Goal: Task Accomplishment & Management: Manage account settings

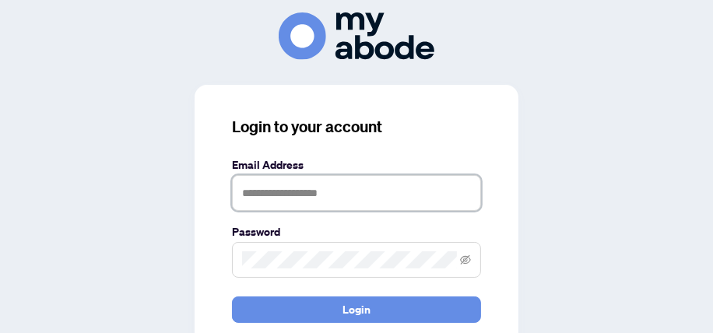
click at [314, 195] on input "text" at bounding box center [356, 193] width 249 height 36
type input "**********"
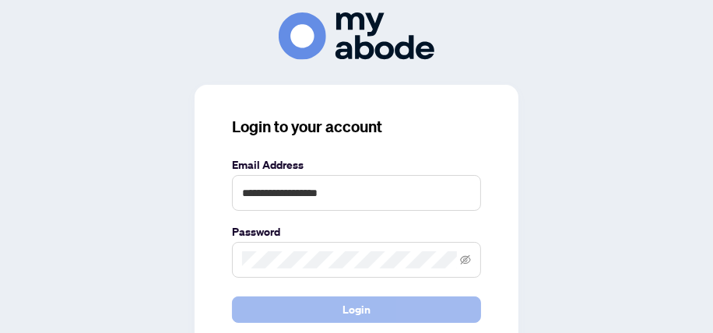
click at [346, 304] on span "Login" at bounding box center [357, 309] width 28 height 25
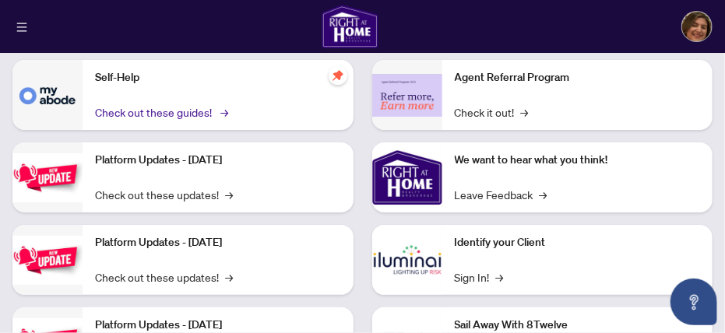
scroll to position [129, 0]
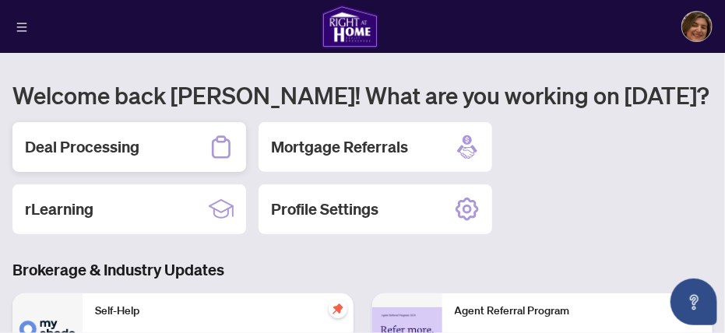
click at [96, 142] on h2 "Deal Processing" at bounding box center [82, 147] width 114 height 22
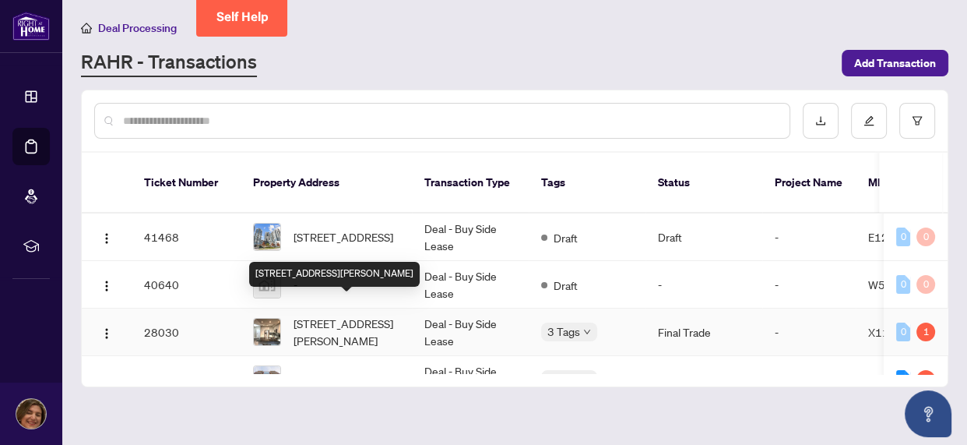
click at [342, 319] on span "[STREET_ADDRESS][PERSON_NAME]" at bounding box center [347, 332] width 106 height 34
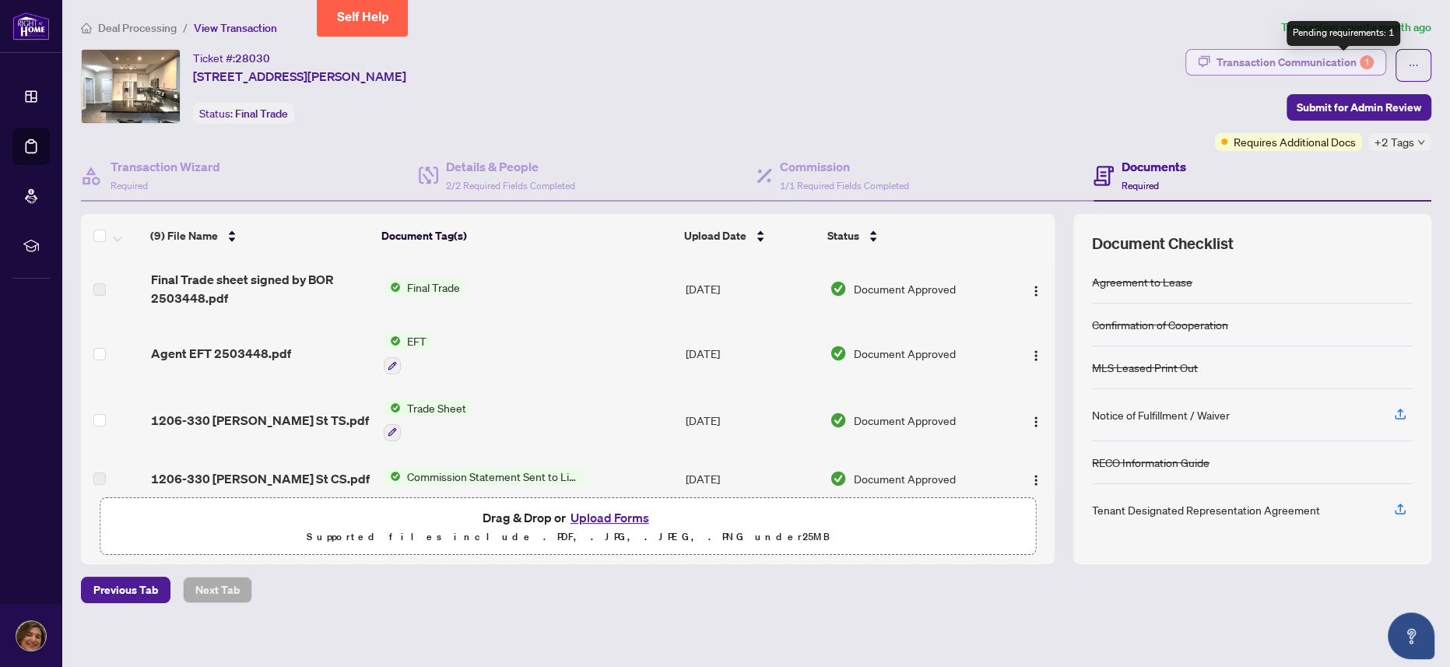
click at [724, 63] on div "1" at bounding box center [1367, 62] width 14 height 14
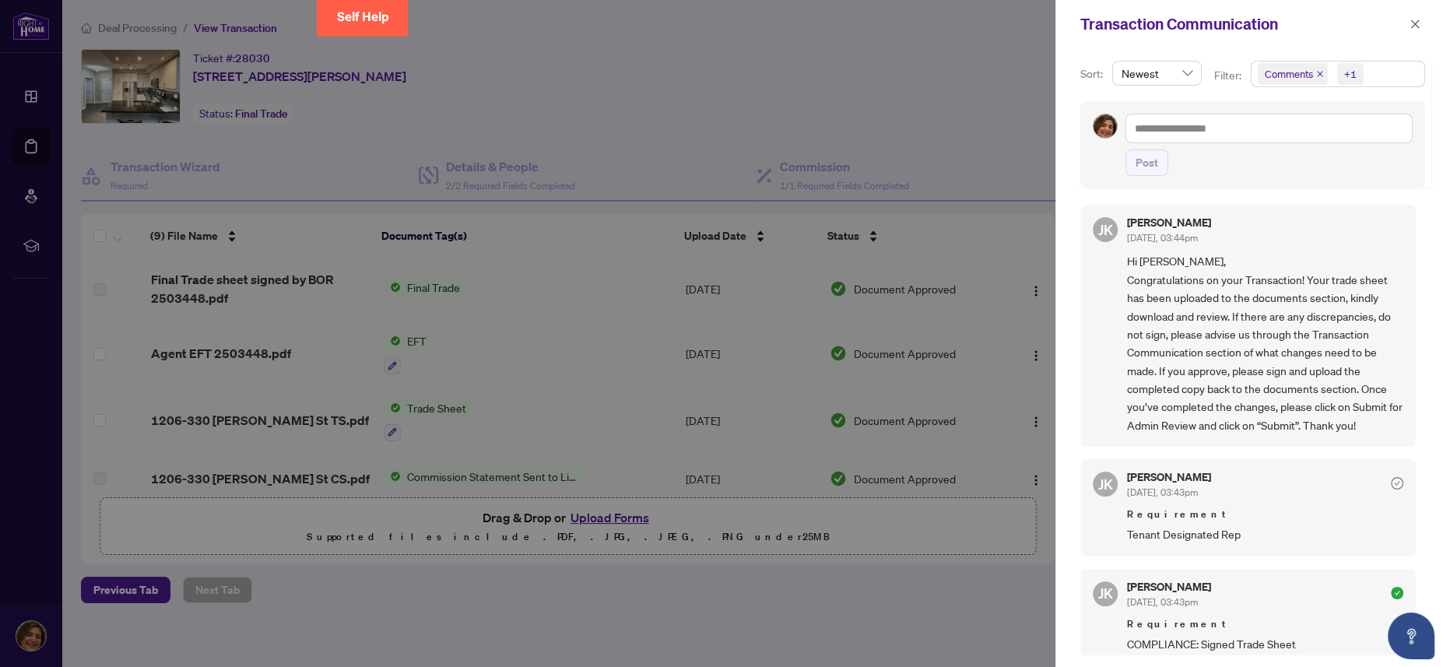
click at [724, 332] on div at bounding box center [725, 333] width 1450 height 667
click at [724, 26] on icon "close" at bounding box center [1415, 24] width 11 height 11
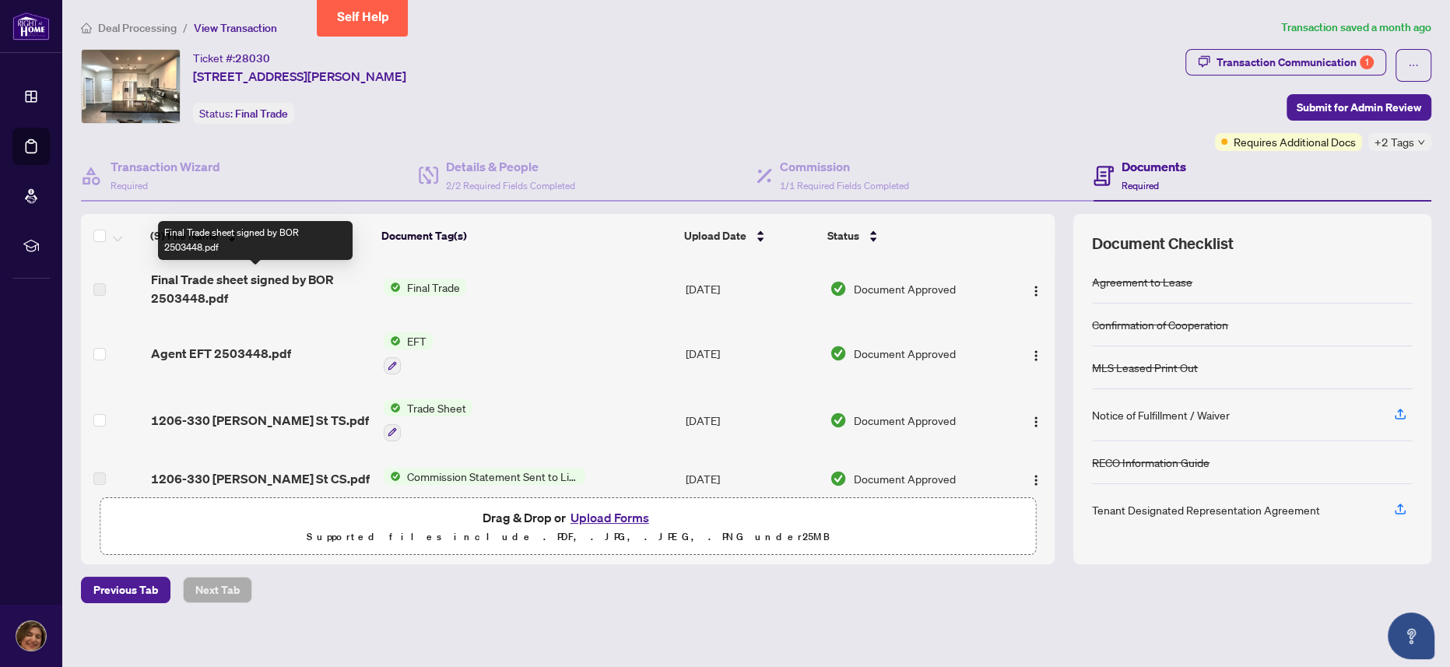
click at [211, 284] on span "Final Trade sheet signed by BOR 2503448.pdf" at bounding box center [261, 288] width 221 height 37
click at [154, 286] on span "Final Trade sheet signed by BOR 2503448.pdf" at bounding box center [261, 288] width 221 height 37
click at [434, 284] on span "Final Trade" at bounding box center [433, 287] width 65 height 17
click at [724, 280] on span "Document Approved" at bounding box center [904, 288] width 102 height 17
click at [724, 283] on button "button" at bounding box center [1036, 288] width 25 height 25
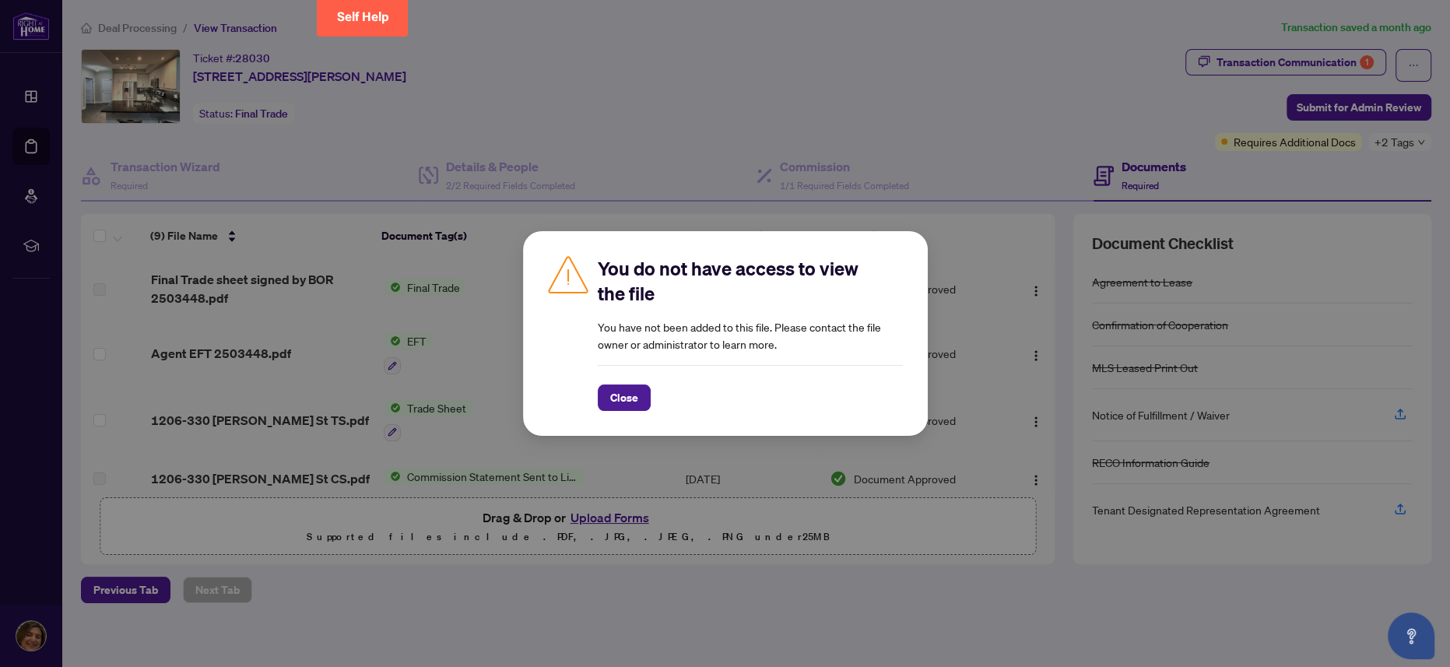
click at [724, 332] on div "You do not have access to view the file You have not been added to this file. P…" at bounding box center [725, 333] width 1450 height 667
click at [613, 332] on span "Close" at bounding box center [624, 397] width 28 height 25
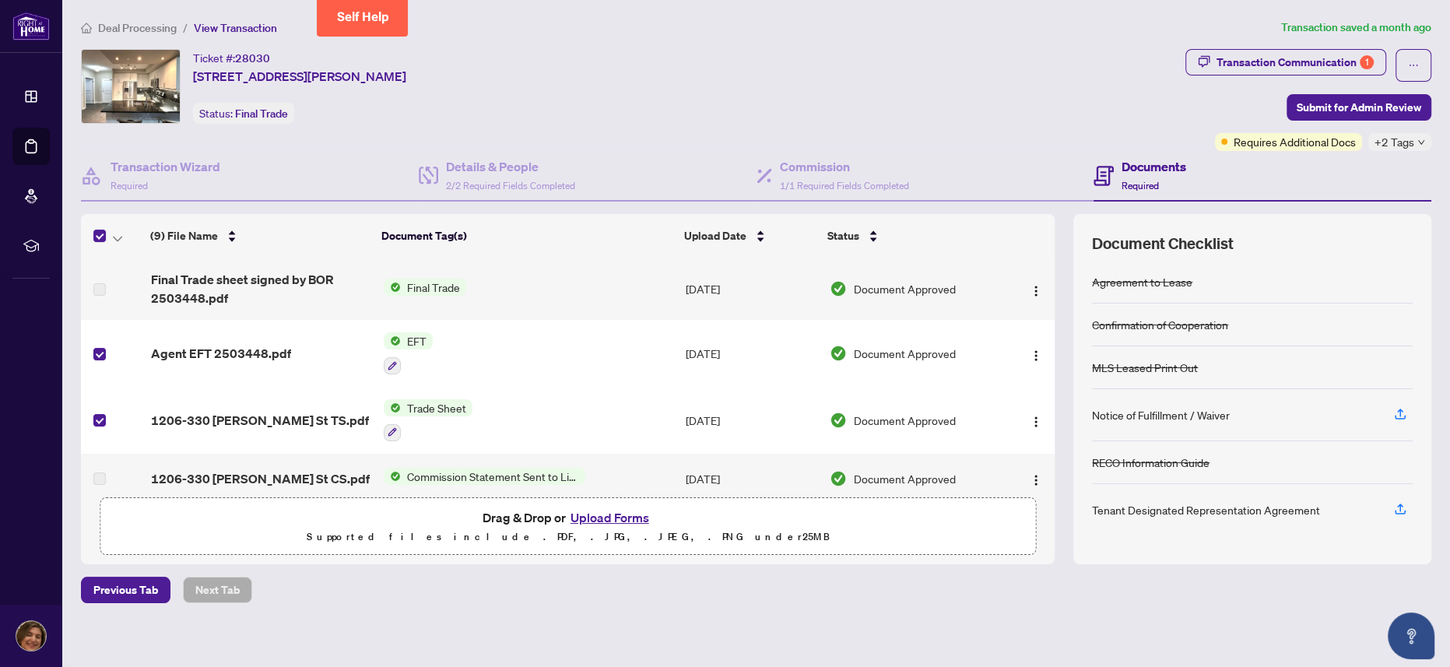
scroll to position [9, 0]
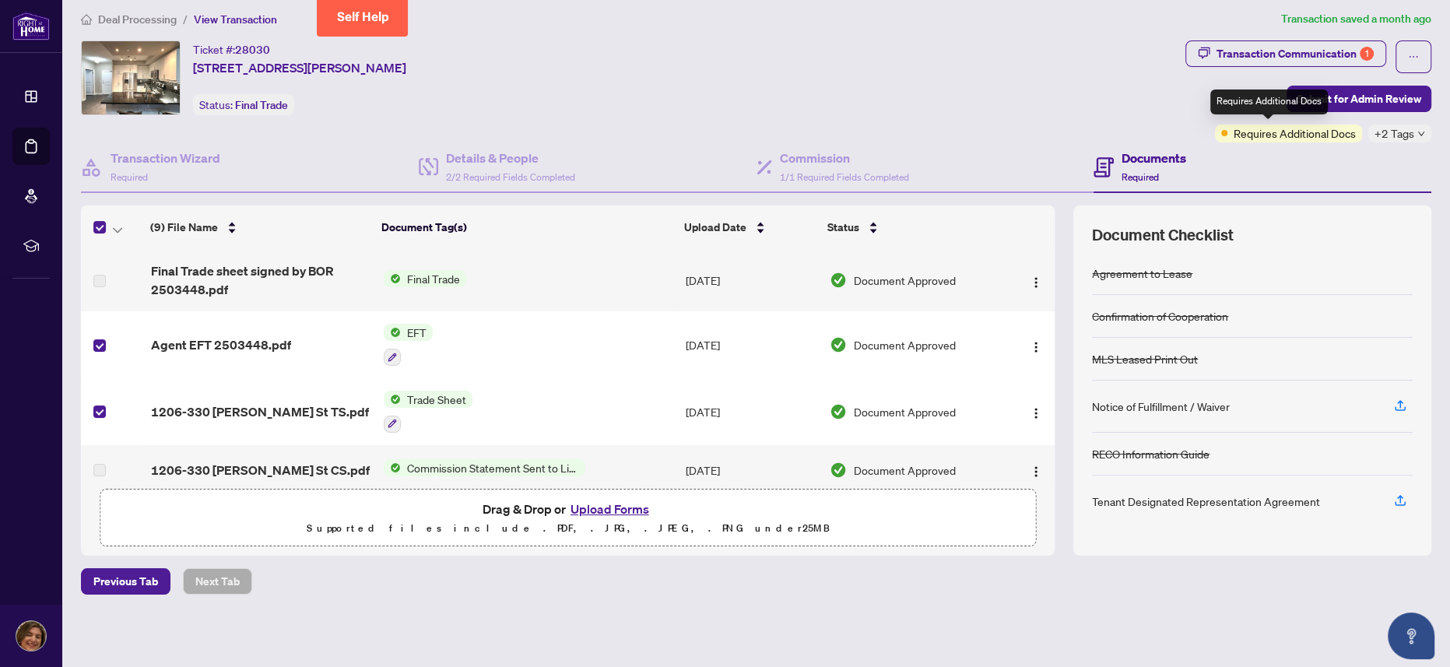
click at [724, 134] on span "Requires Additional Docs" at bounding box center [1295, 133] width 122 height 17
click at [724, 97] on div "Ticket #: 28030 [STREET_ADDRESS][PERSON_NAME] Status: Final Trade" at bounding box center [630, 77] width 1099 height 75
click at [724, 131] on span at bounding box center [1225, 133] width 6 height 6
click at [724, 99] on span "Submit for Admin Review" at bounding box center [1359, 98] width 125 height 25
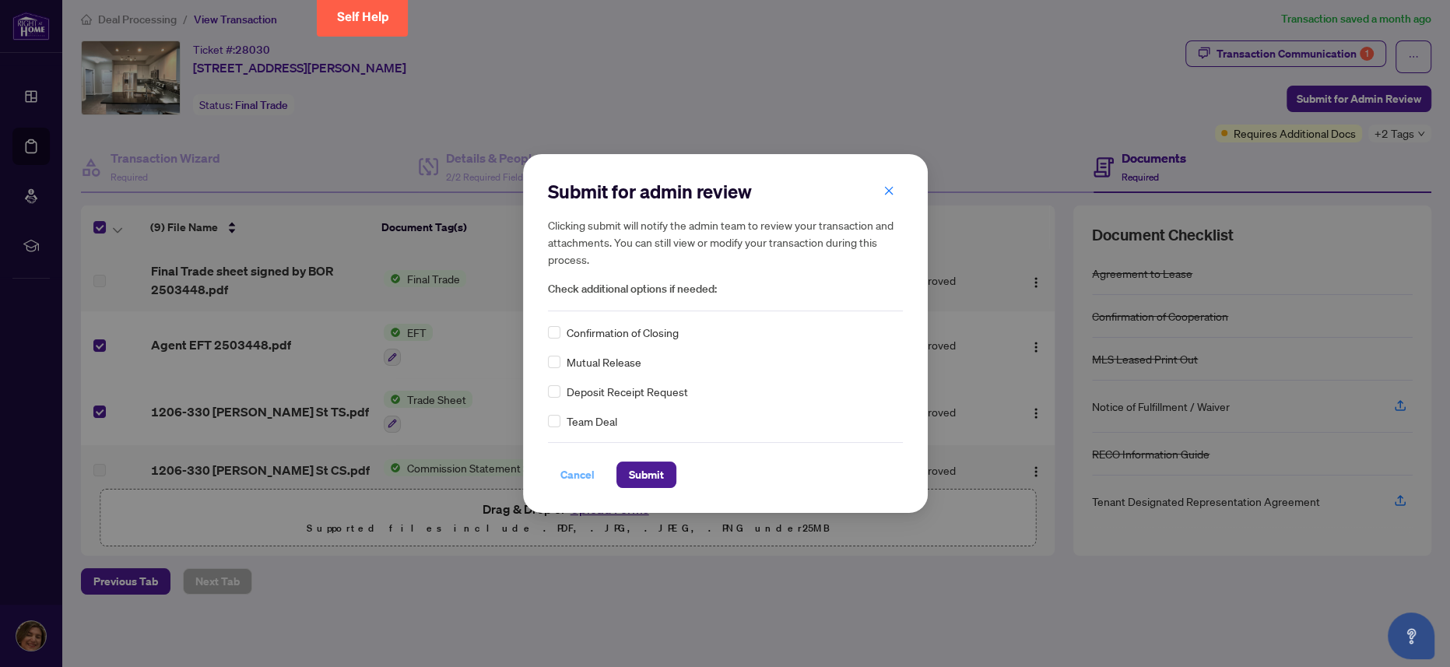
click at [576, 332] on span "Cancel" at bounding box center [578, 474] width 34 height 25
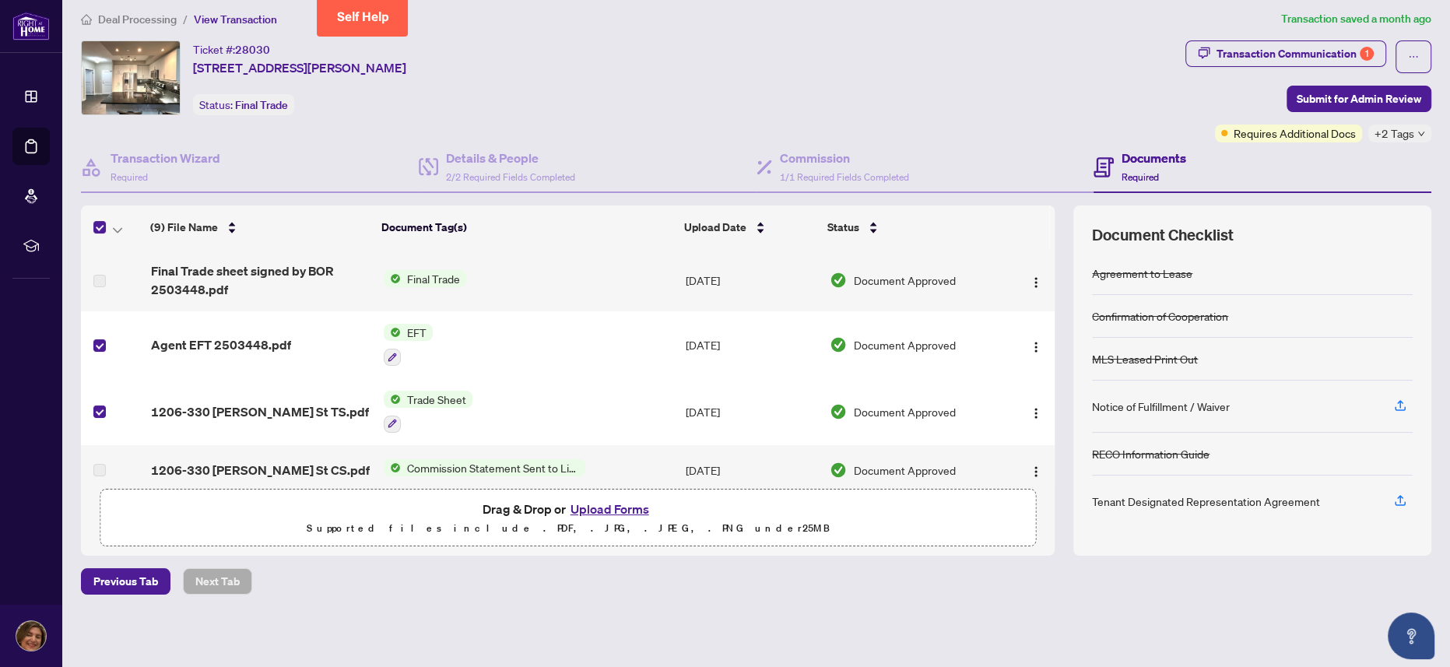
scroll to position [0, 0]
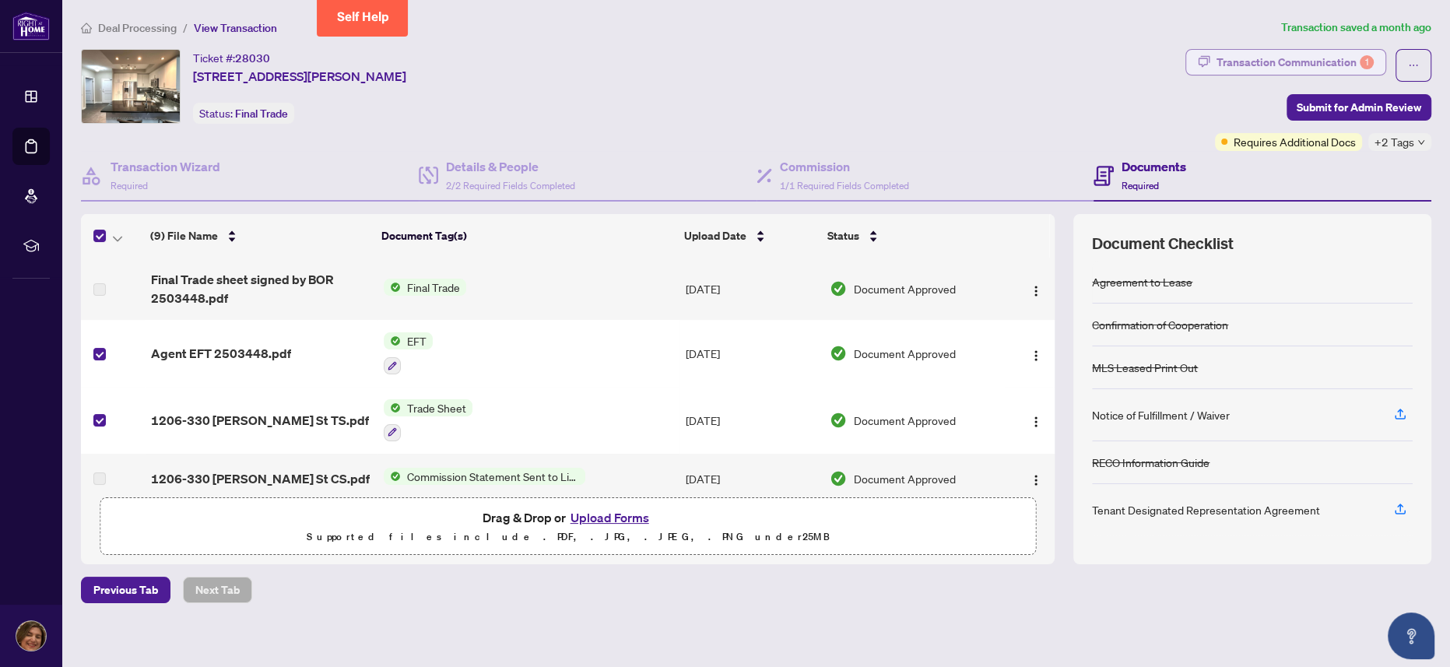
click at [724, 65] on div "Transaction Communication 1" at bounding box center [1295, 62] width 157 height 25
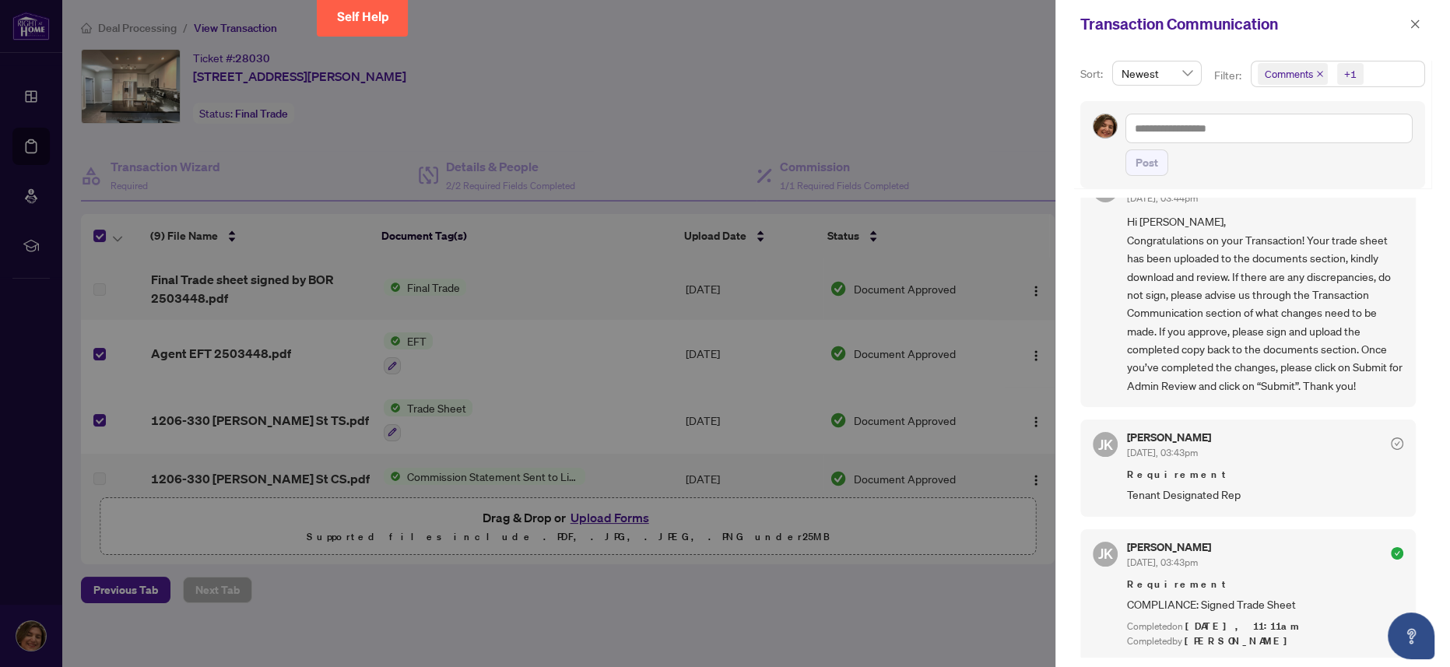
scroll to position [2, 0]
click at [724, 332] on icon "check-circle" at bounding box center [1397, 551] width 12 height 12
click at [724, 332] on div at bounding box center [725, 333] width 1450 height 667
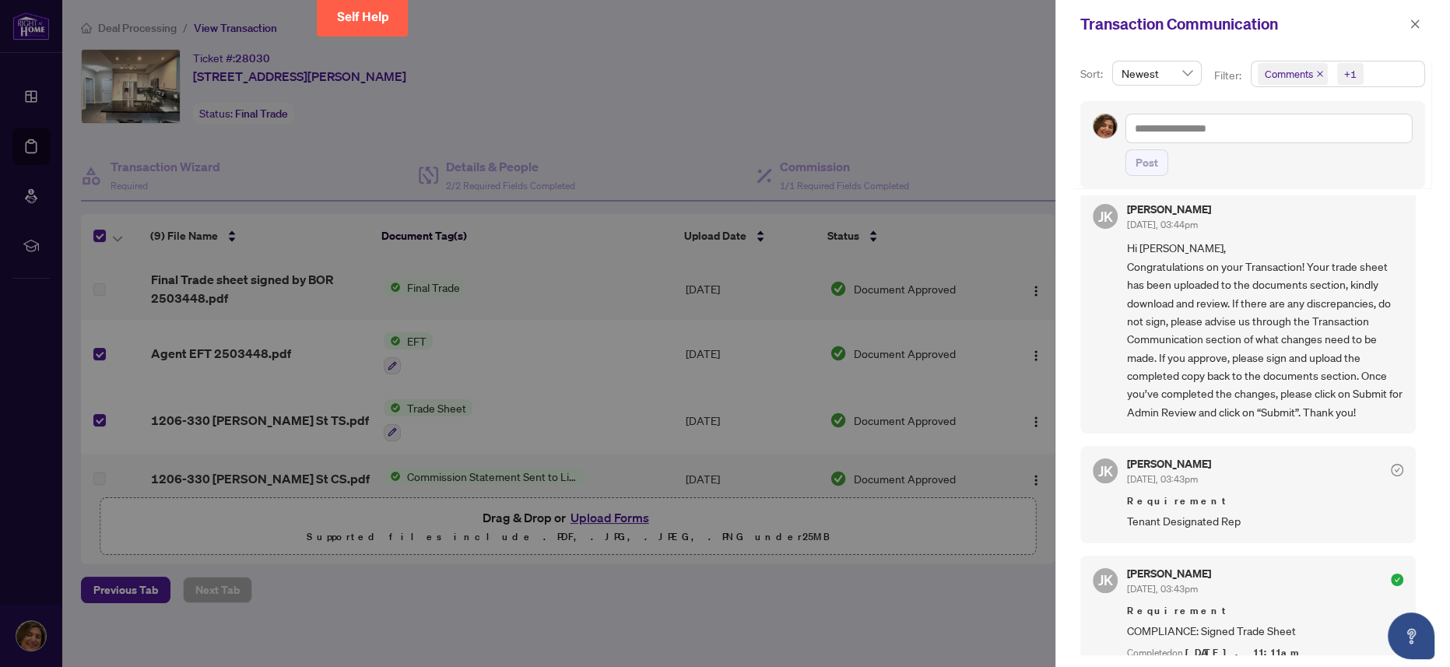
scroll to position [0, 0]
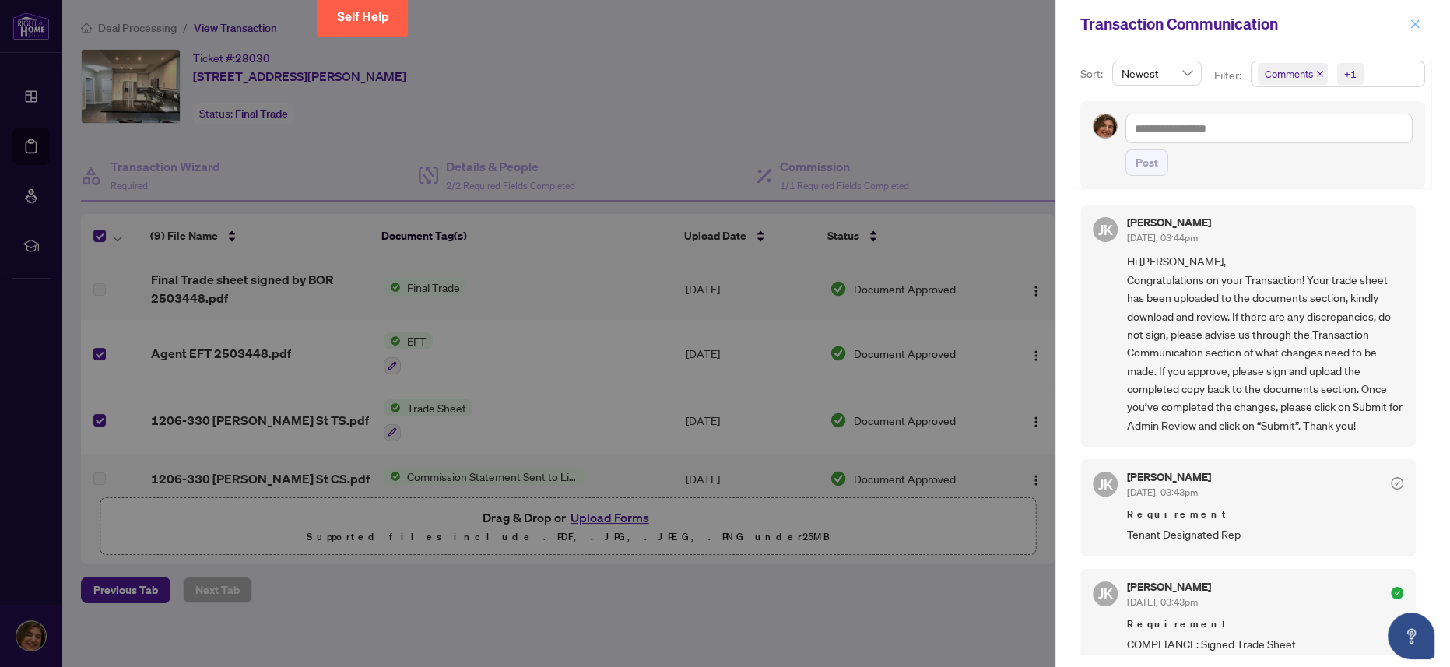
click at [724, 26] on icon "close" at bounding box center [1415, 24] width 11 height 11
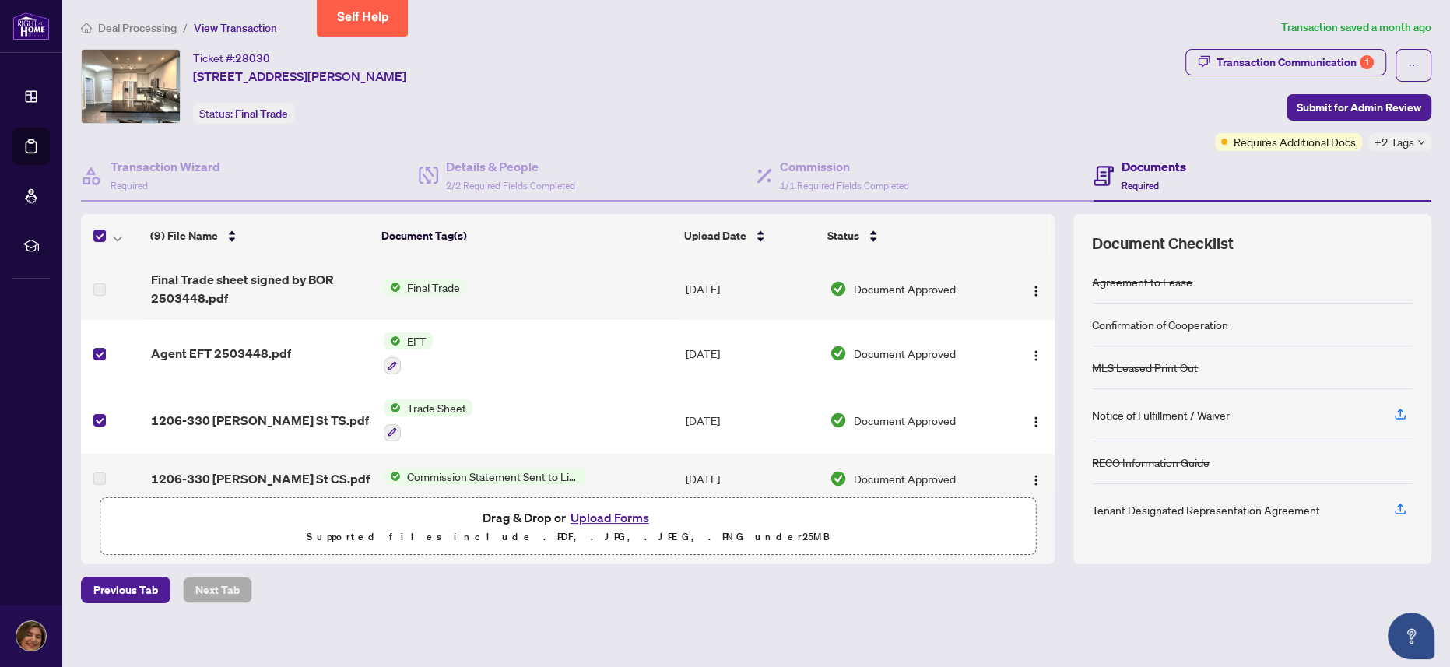
click at [724, 168] on h4 "Documents" at bounding box center [1154, 166] width 65 height 19
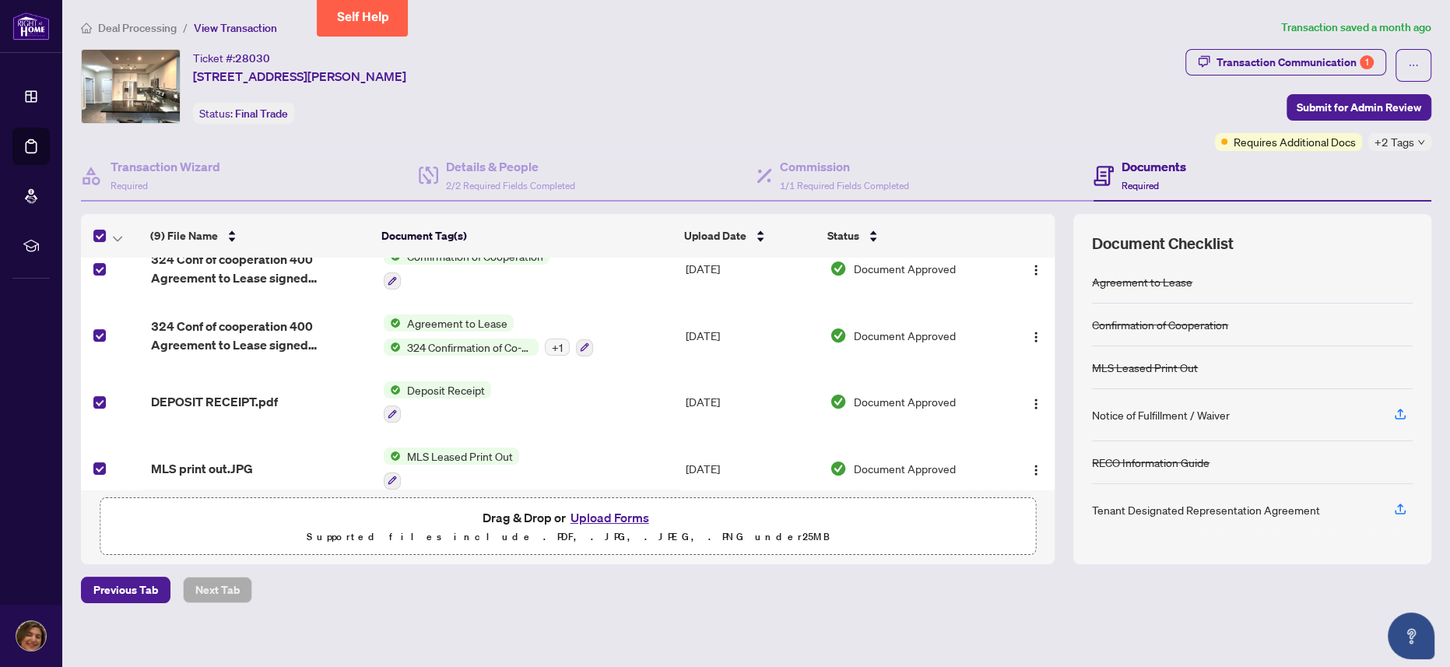
scroll to position [343, 0]
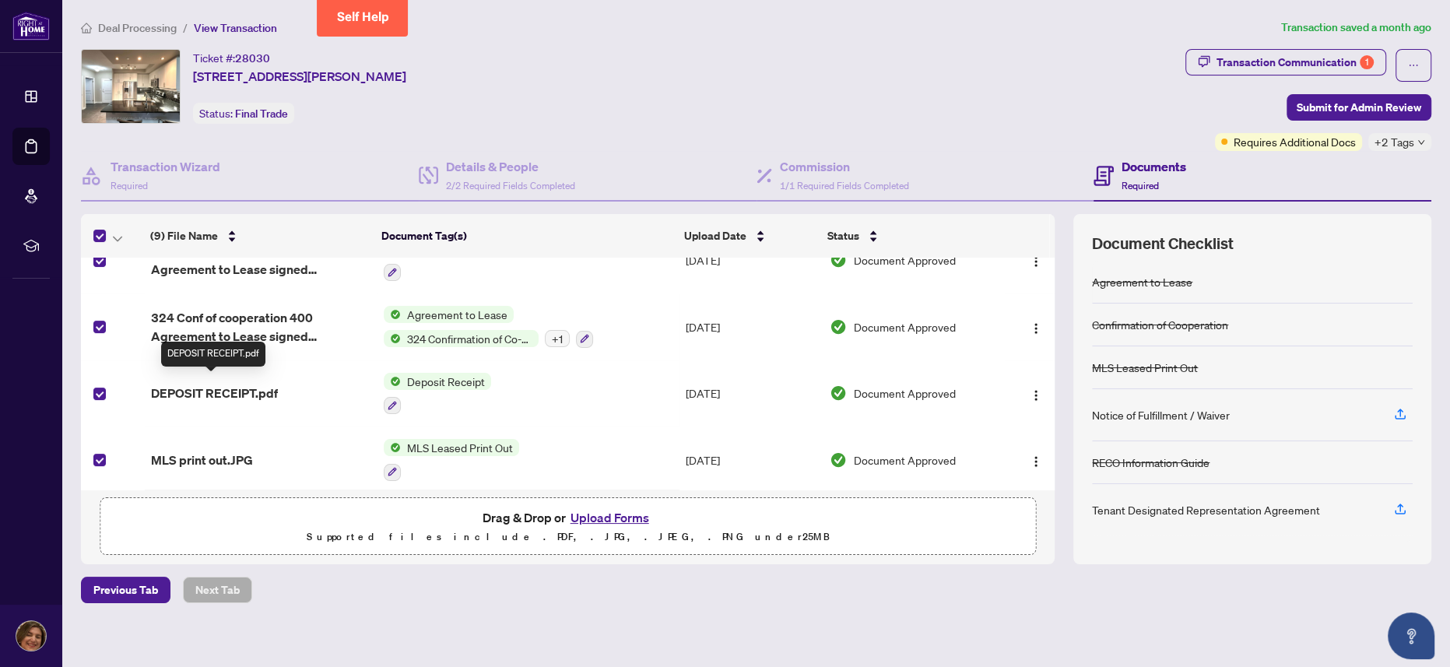
click at [263, 332] on span "DEPOSIT RECEIPT.pdf" at bounding box center [214, 393] width 127 height 19
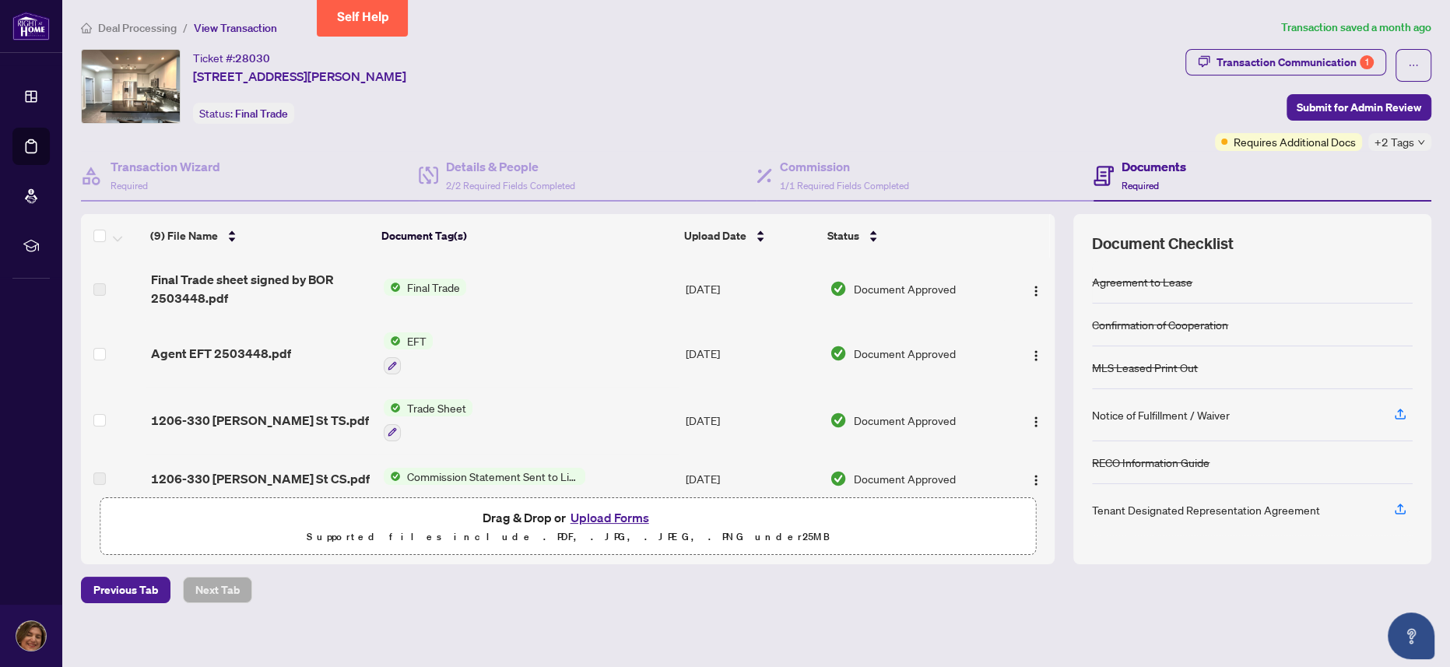
click at [421, 287] on span "Final Trade" at bounding box center [433, 287] width 65 height 17
click at [396, 332] on span "Final Trade" at bounding box center [378, 338] width 65 height 17
click at [420, 285] on span "Final Trade" at bounding box center [433, 287] width 65 height 17
click at [724, 291] on img "button" at bounding box center [1036, 291] width 12 height 12
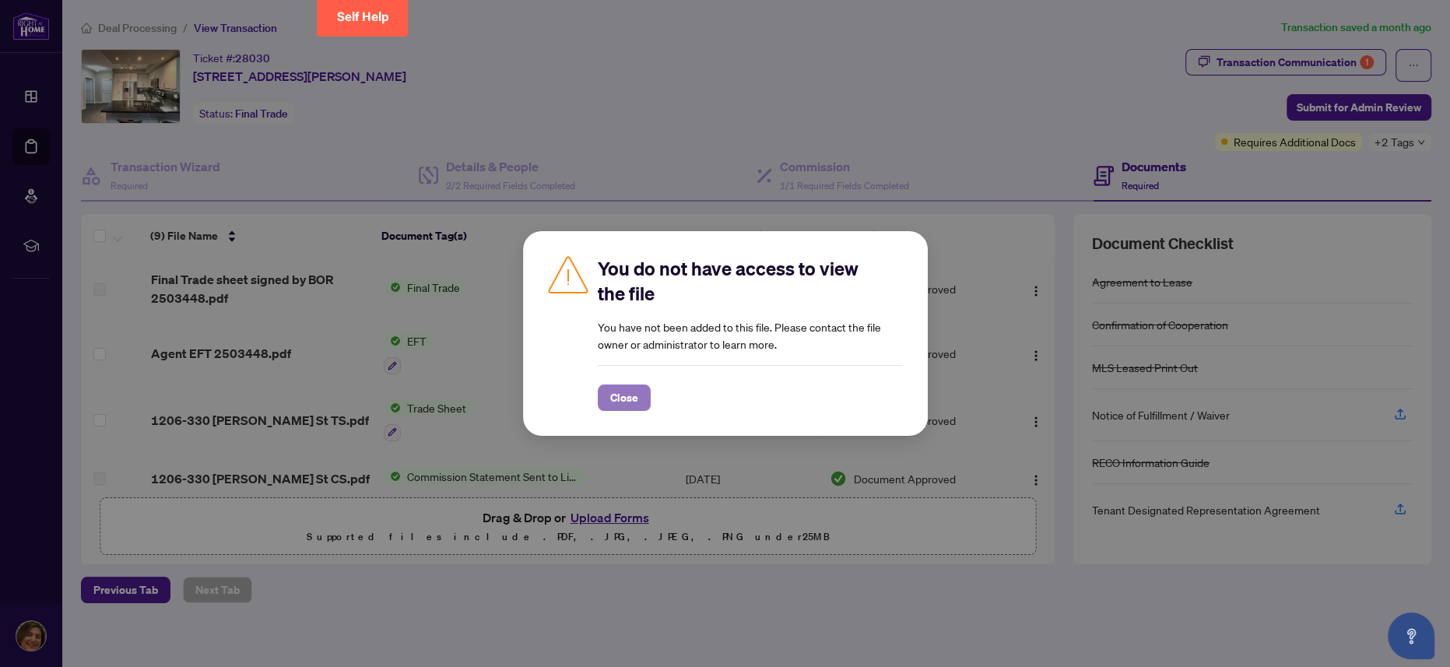
click at [614, 332] on span "Close" at bounding box center [624, 397] width 28 height 25
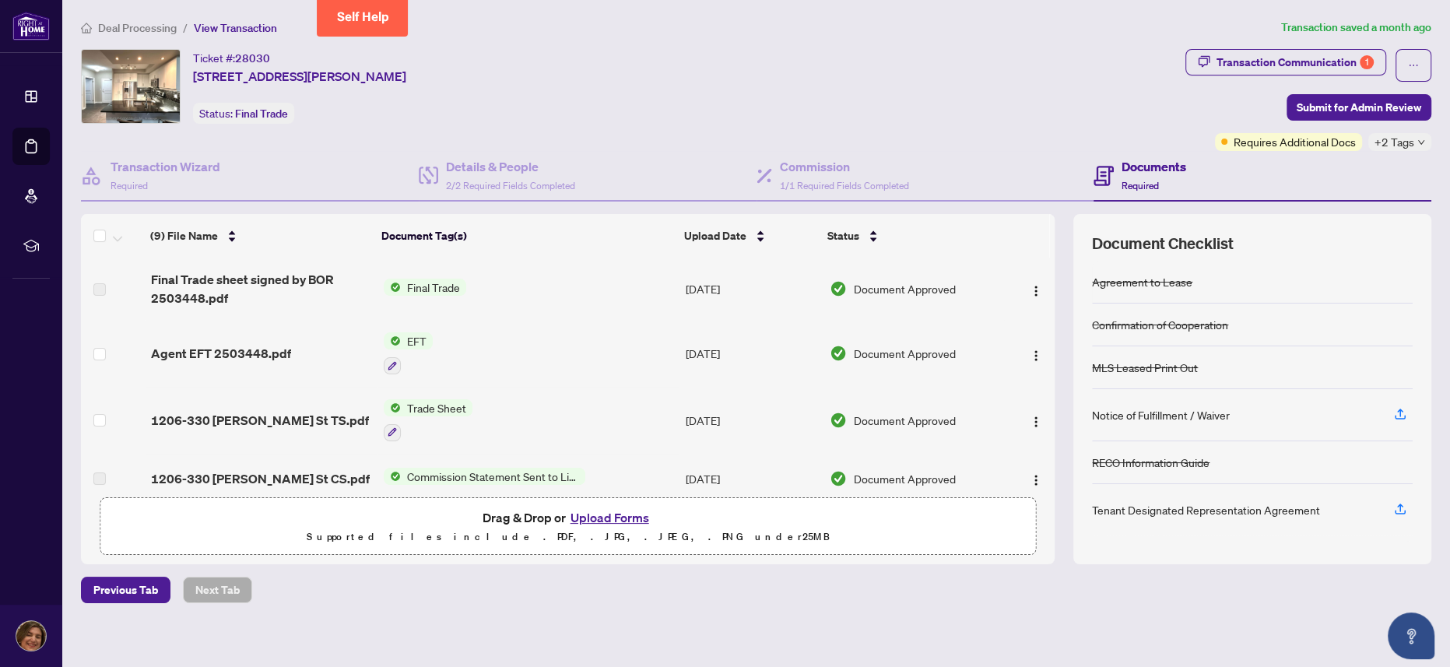
click at [98, 293] on label at bounding box center [99, 289] width 12 height 17
click at [401, 291] on span "Final Trade" at bounding box center [433, 287] width 65 height 17
click at [389, 332] on span "Final Trade" at bounding box center [378, 338] width 65 height 17
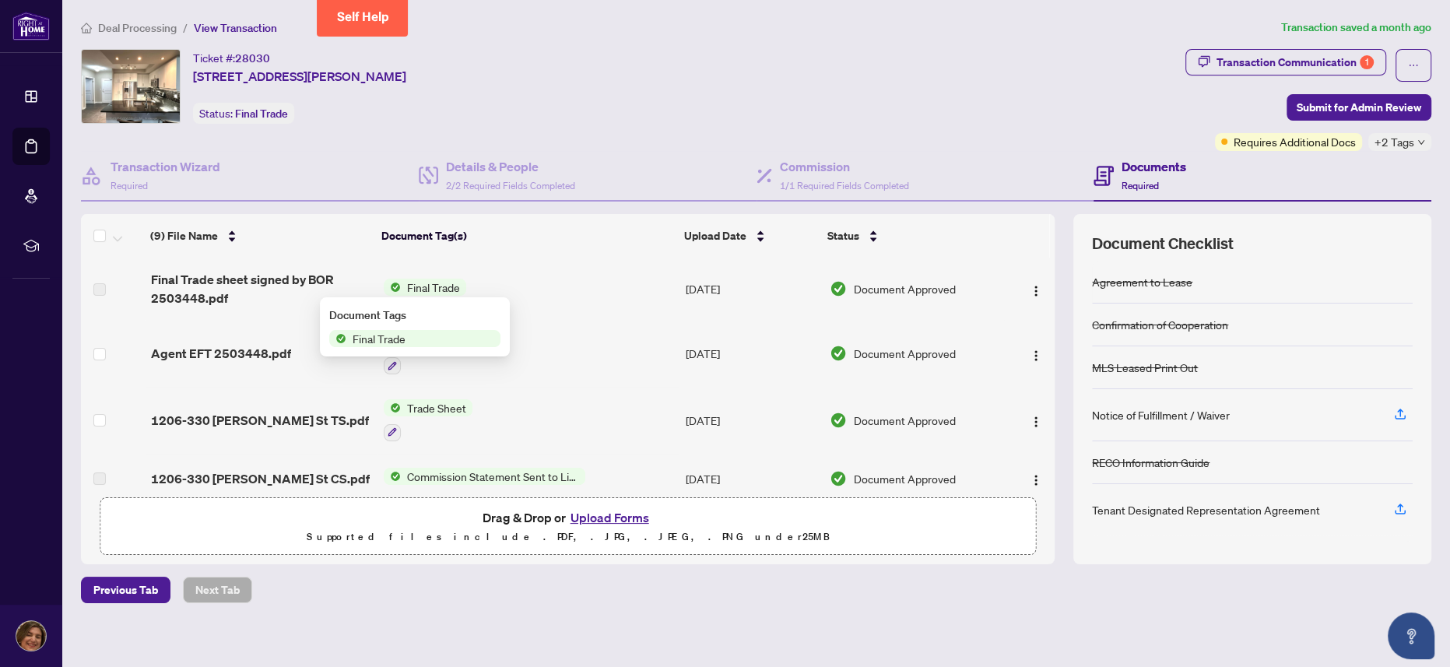
click at [389, 318] on div "Document Tags" at bounding box center [414, 315] width 171 height 17
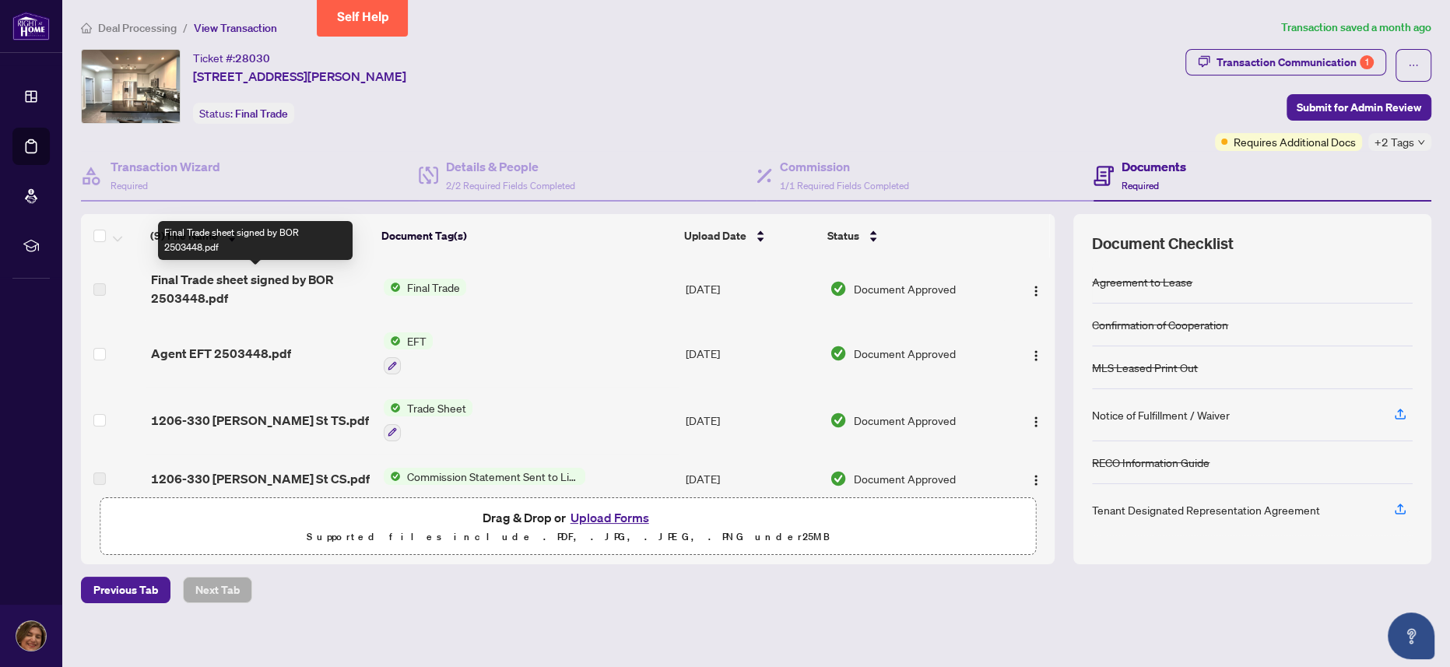
click at [228, 296] on span "Final Trade sheet signed by BOR 2503448.pdf" at bounding box center [261, 288] width 221 height 37
click at [216, 289] on span "Final Trade sheet signed by BOR 2503448.pdf" at bounding box center [261, 288] width 221 height 37
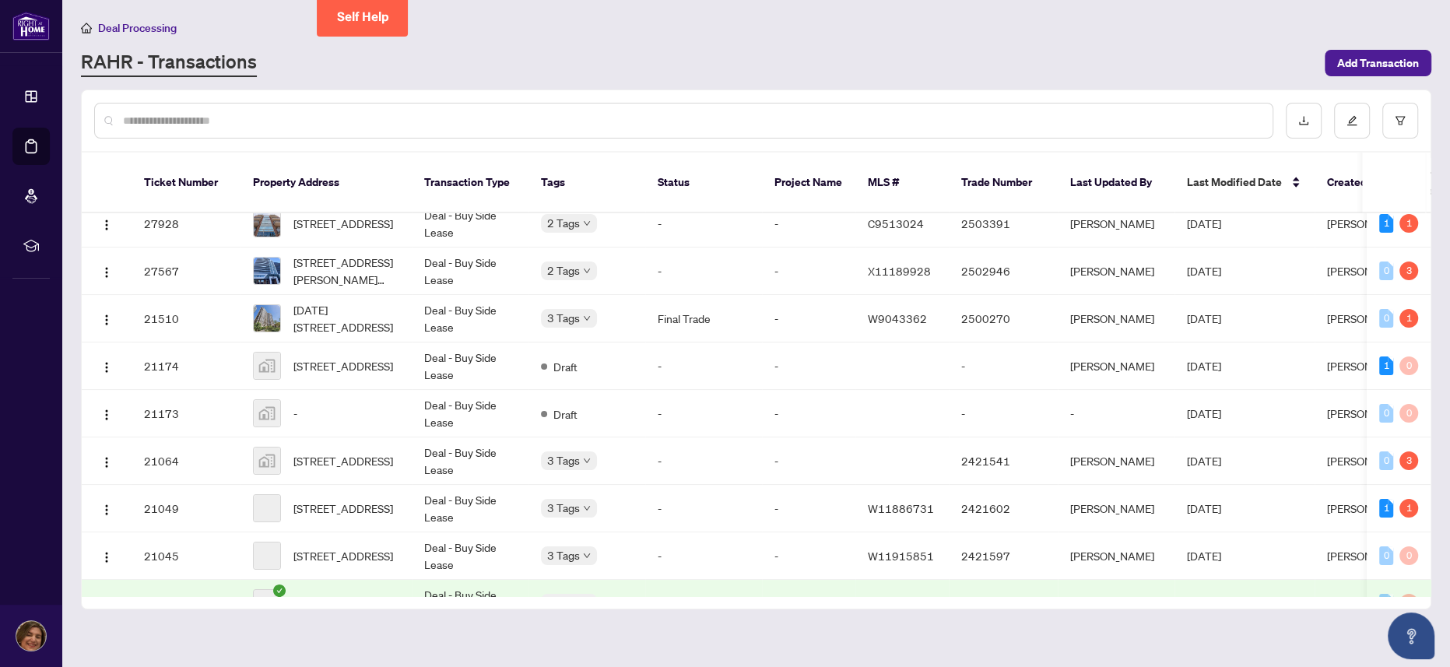
scroll to position [475, 0]
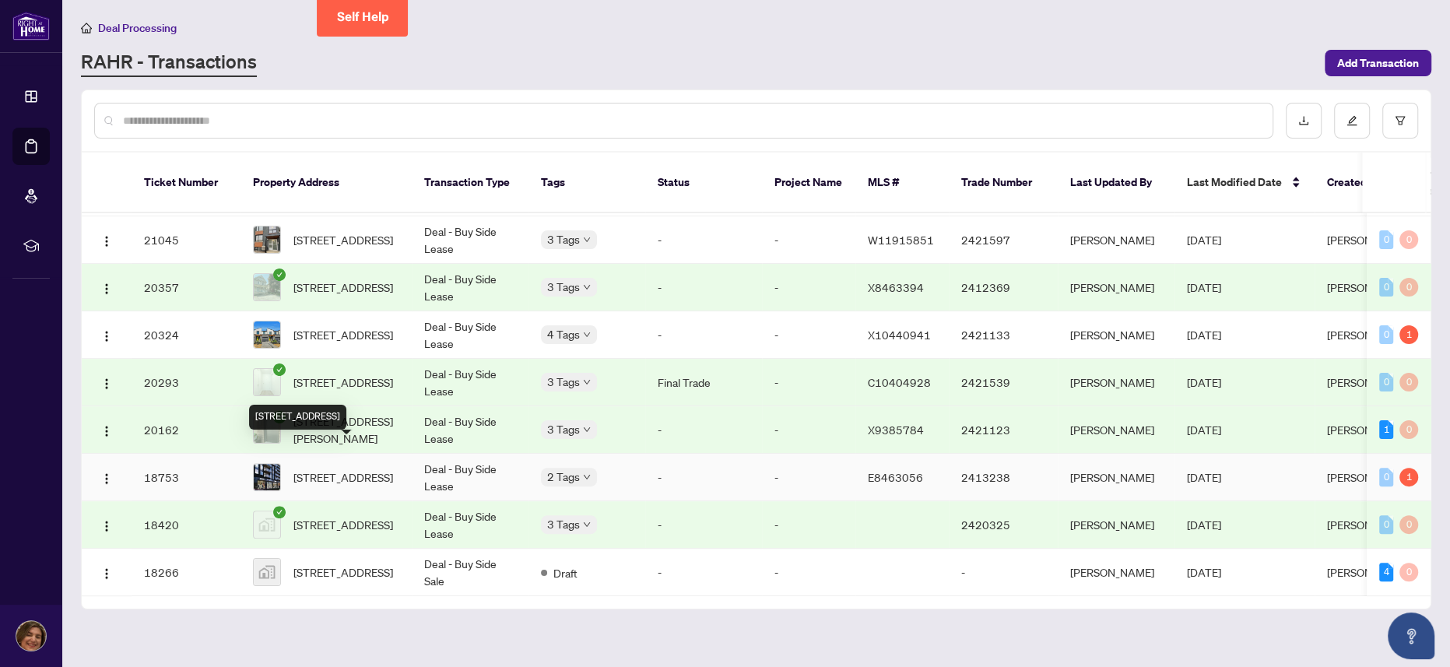
click at [342, 332] on span "[STREET_ADDRESS]" at bounding box center [344, 477] width 100 height 17
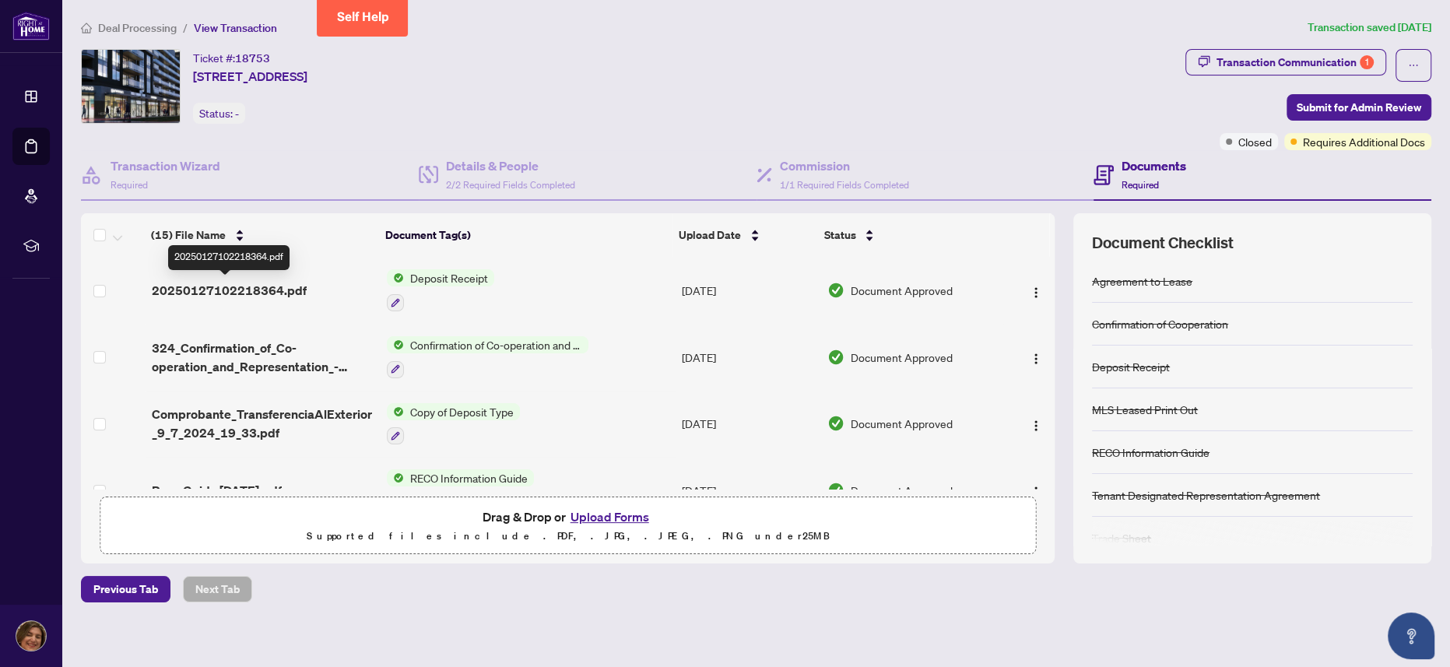
click at [249, 290] on span "20250127102218364.pdf" at bounding box center [229, 290] width 155 height 19
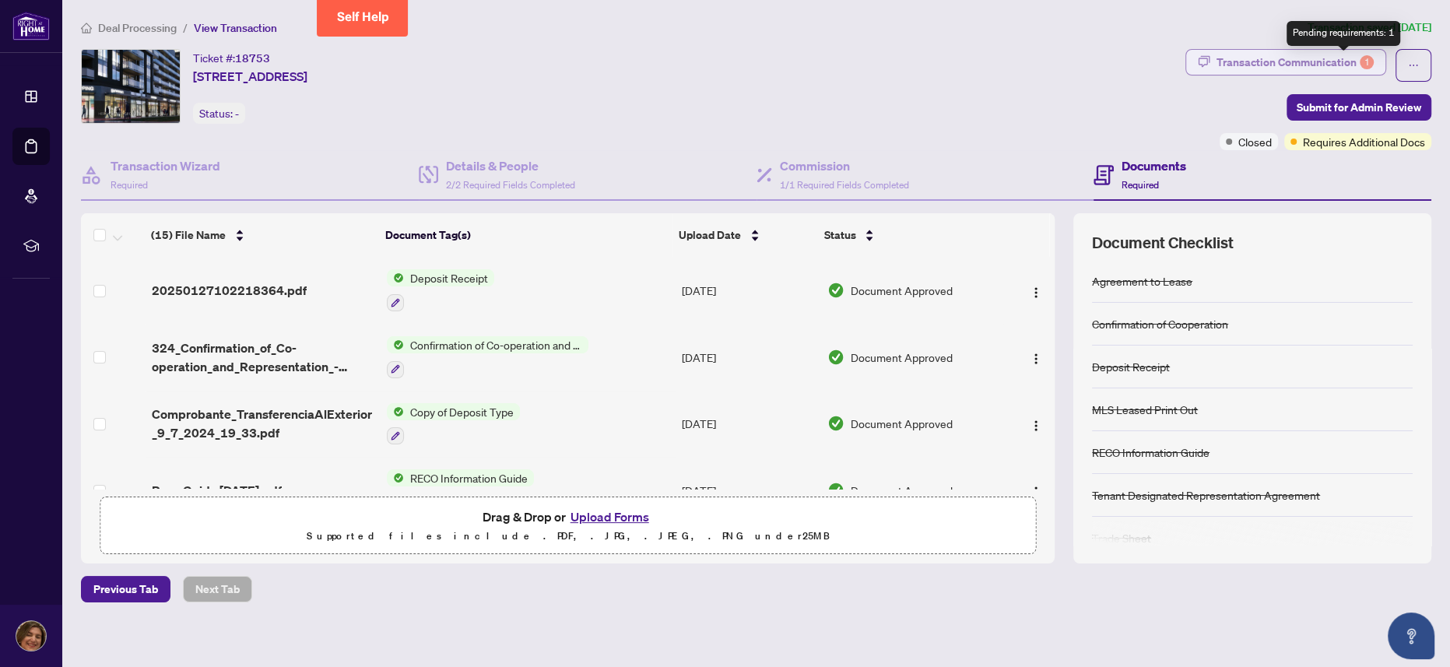
click at [724, 62] on div "1" at bounding box center [1367, 62] width 14 height 14
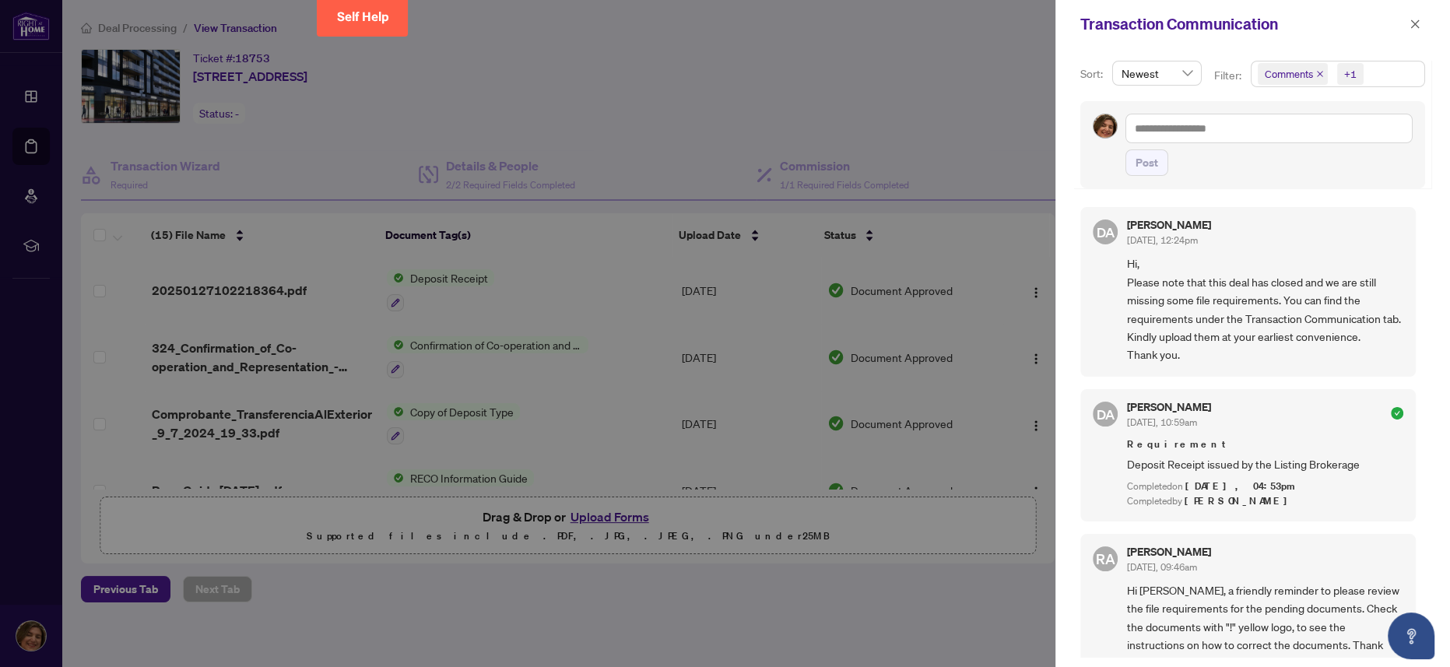
drag, startPoint x: 1412, startPoint y: 15, endPoint x: 1408, endPoint y: 33, distance: 19.3
click at [724, 15] on span "button" at bounding box center [1415, 24] width 11 height 25
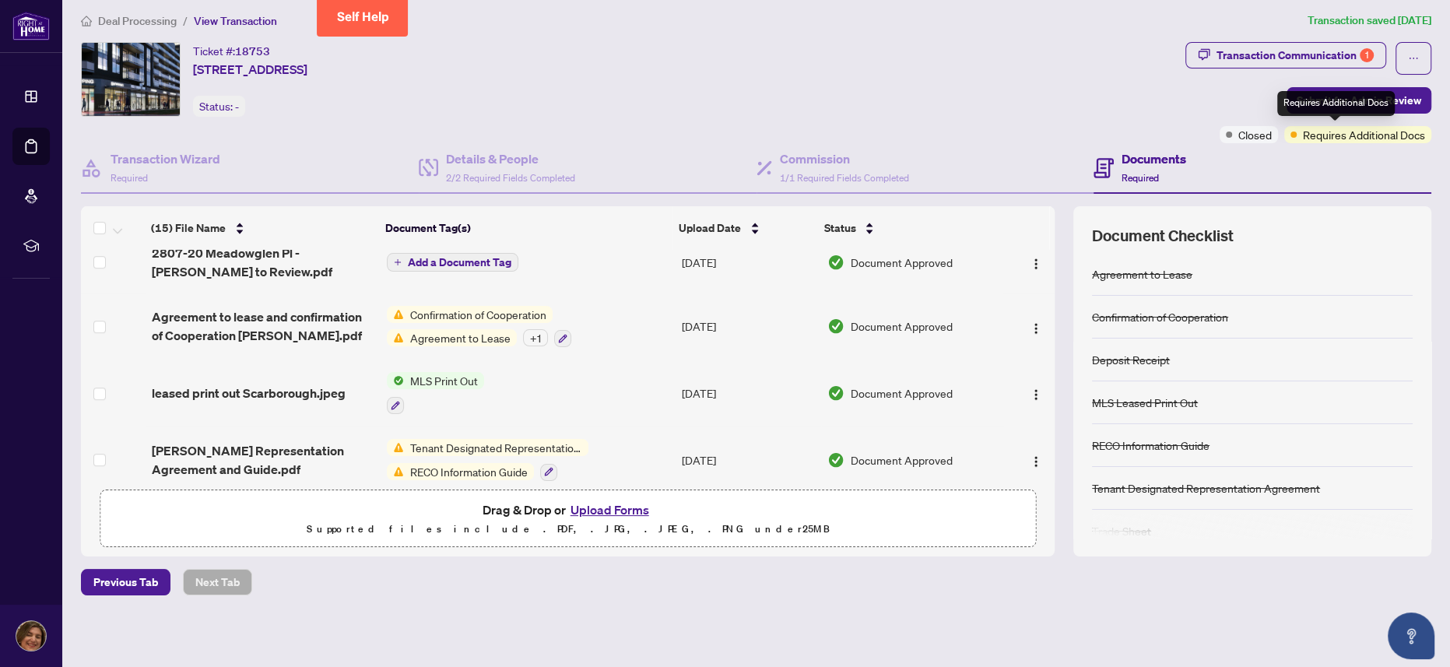
click at [724, 129] on span "Requires Additional Docs" at bounding box center [1364, 134] width 122 height 17
click at [724, 137] on div "Requires Additional Docs" at bounding box center [1358, 134] width 147 height 17
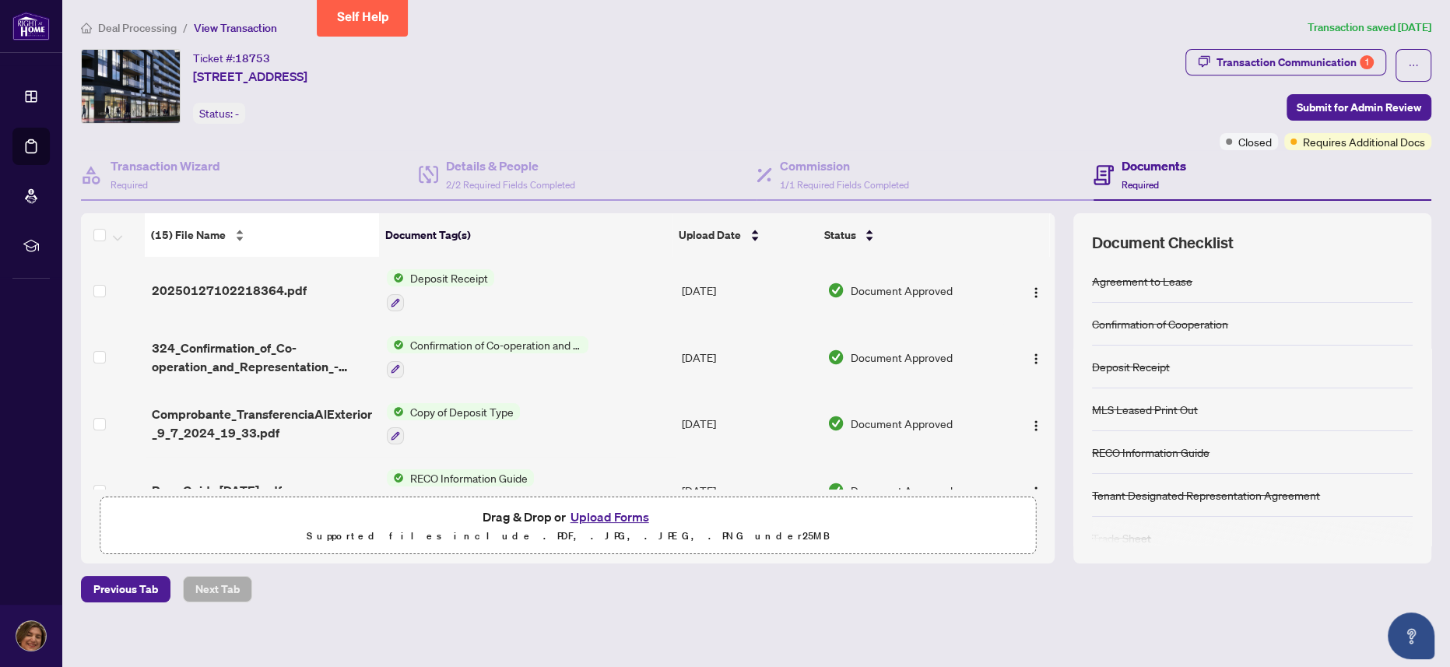
click at [239, 240] on div "(15) File Name" at bounding box center [262, 235] width 222 height 17
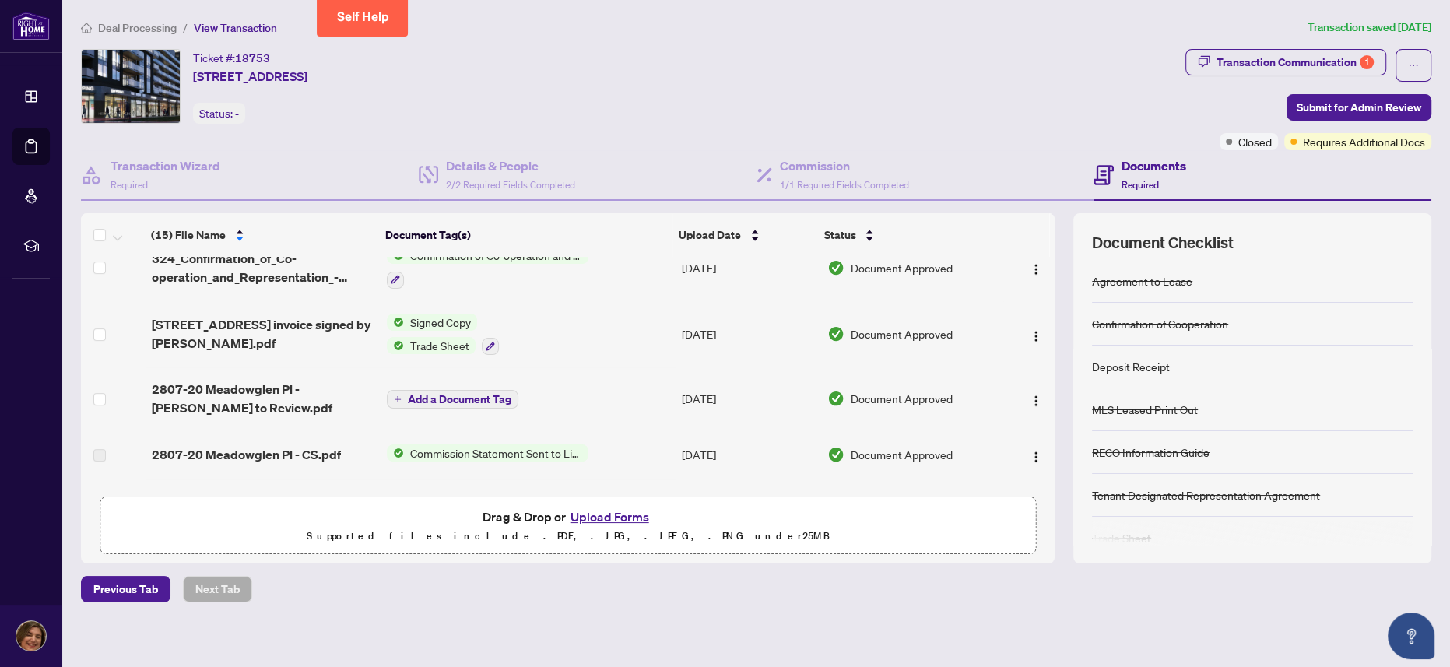
scroll to position [736, 0]
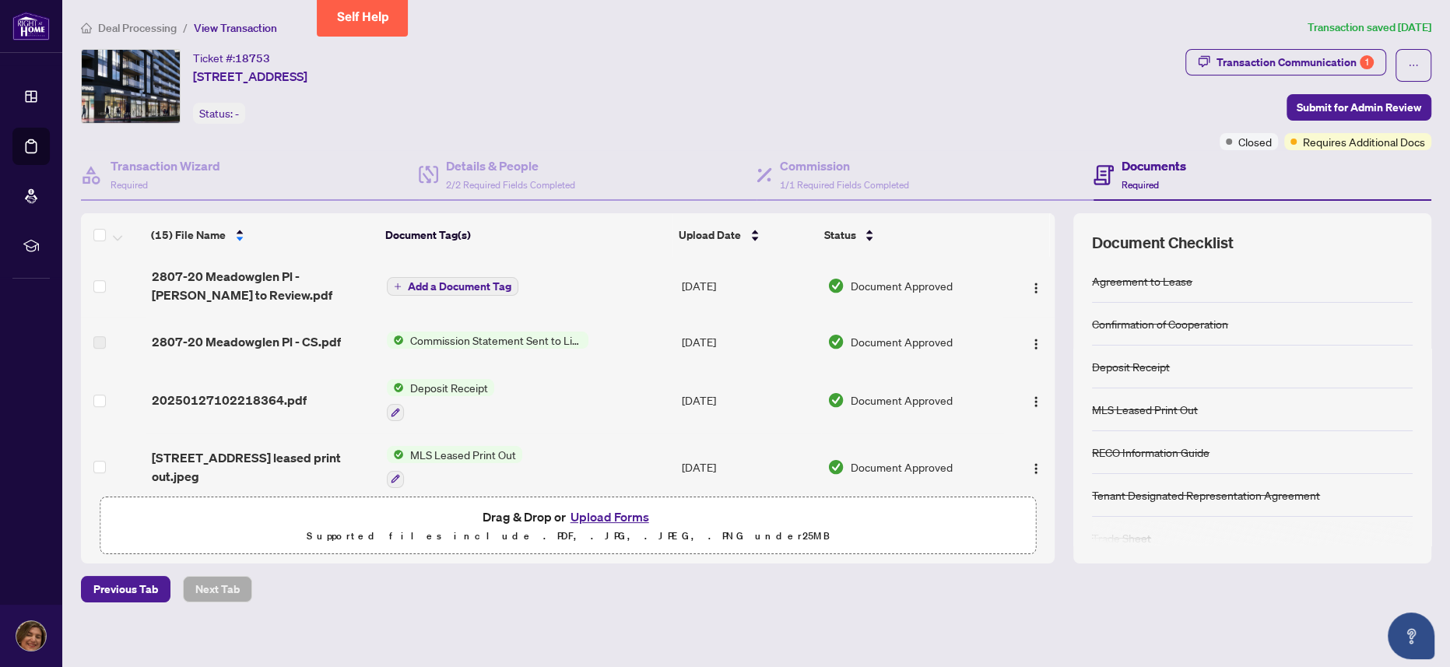
click at [724, 168] on h4 "Documents" at bounding box center [1154, 165] width 65 height 19
click at [724, 138] on span "Closed" at bounding box center [1255, 141] width 33 height 17
click at [724, 56] on div "Transaction Communication 1" at bounding box center [1295, 62] width 157 height 25
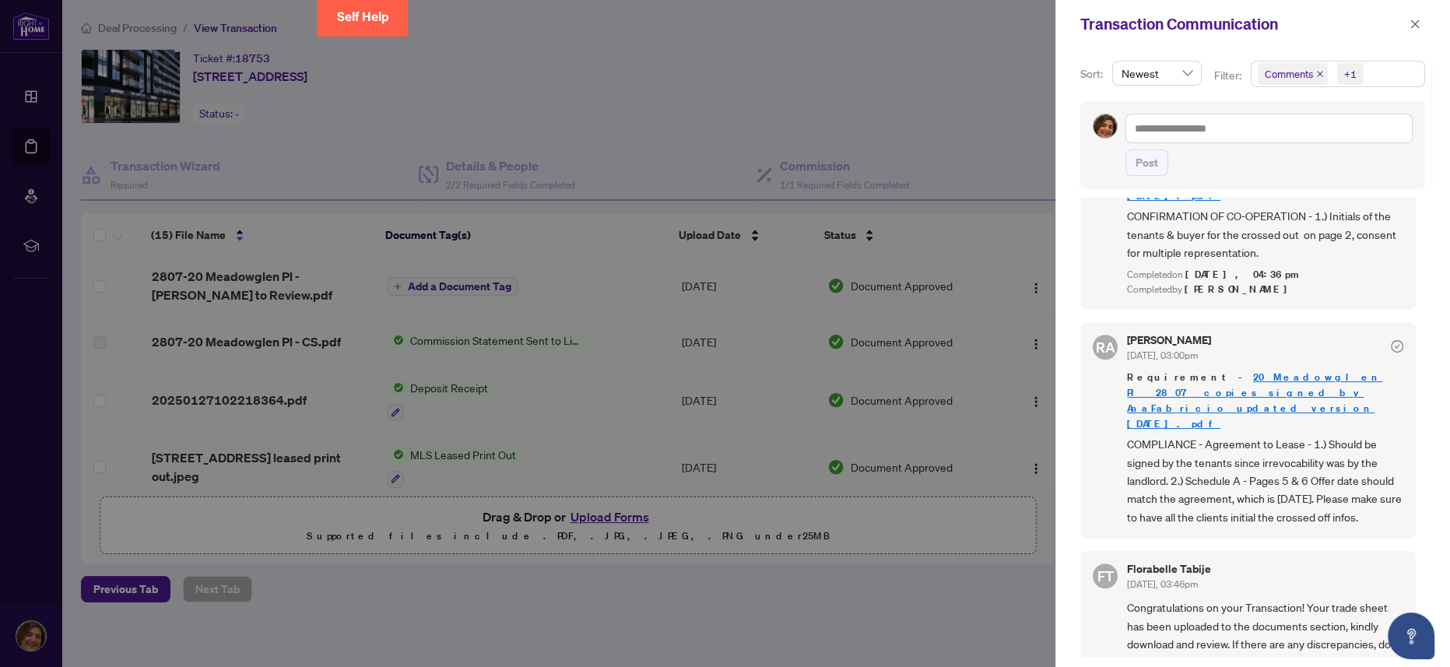
scroll to position [592, 0]
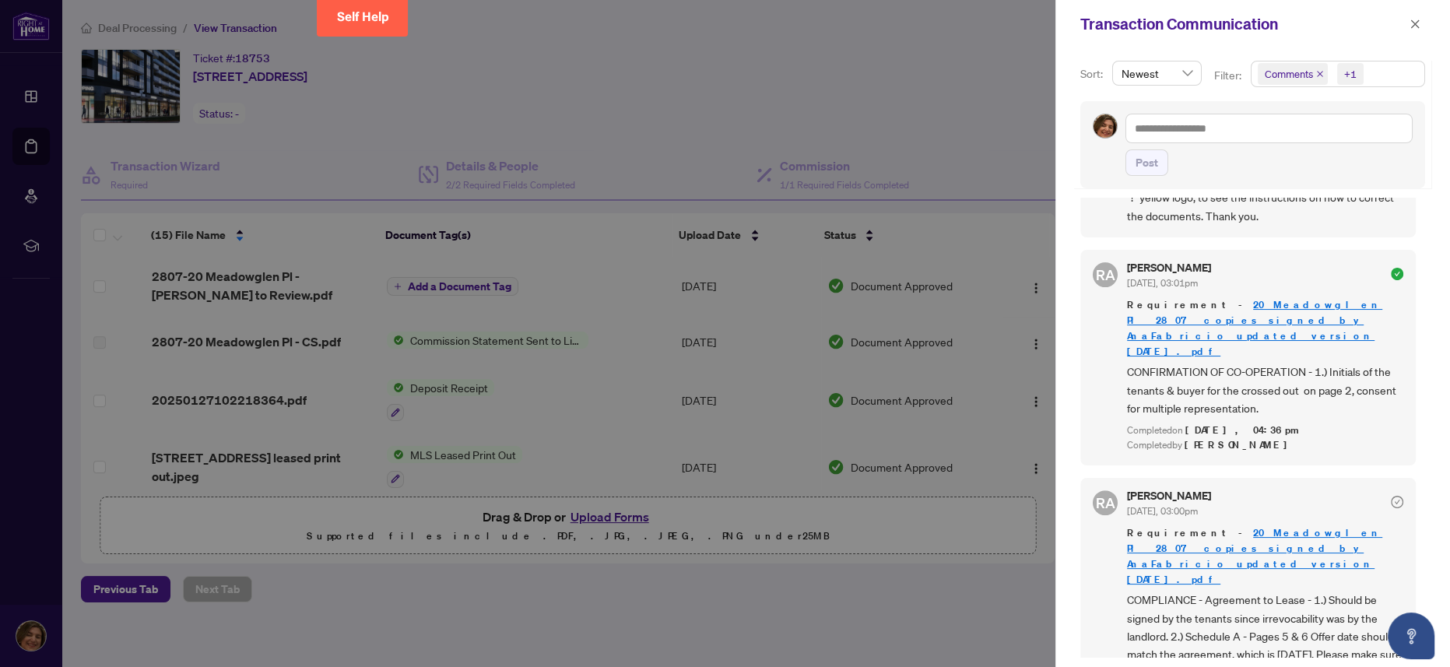
drag, startPoint x: 1027, startPoint y: 455, endPoint x: 1013, endPoint y: 392, distance: 64.6
click at [724, 332] on div at bounding box center [725, 333] width 1450 height 667
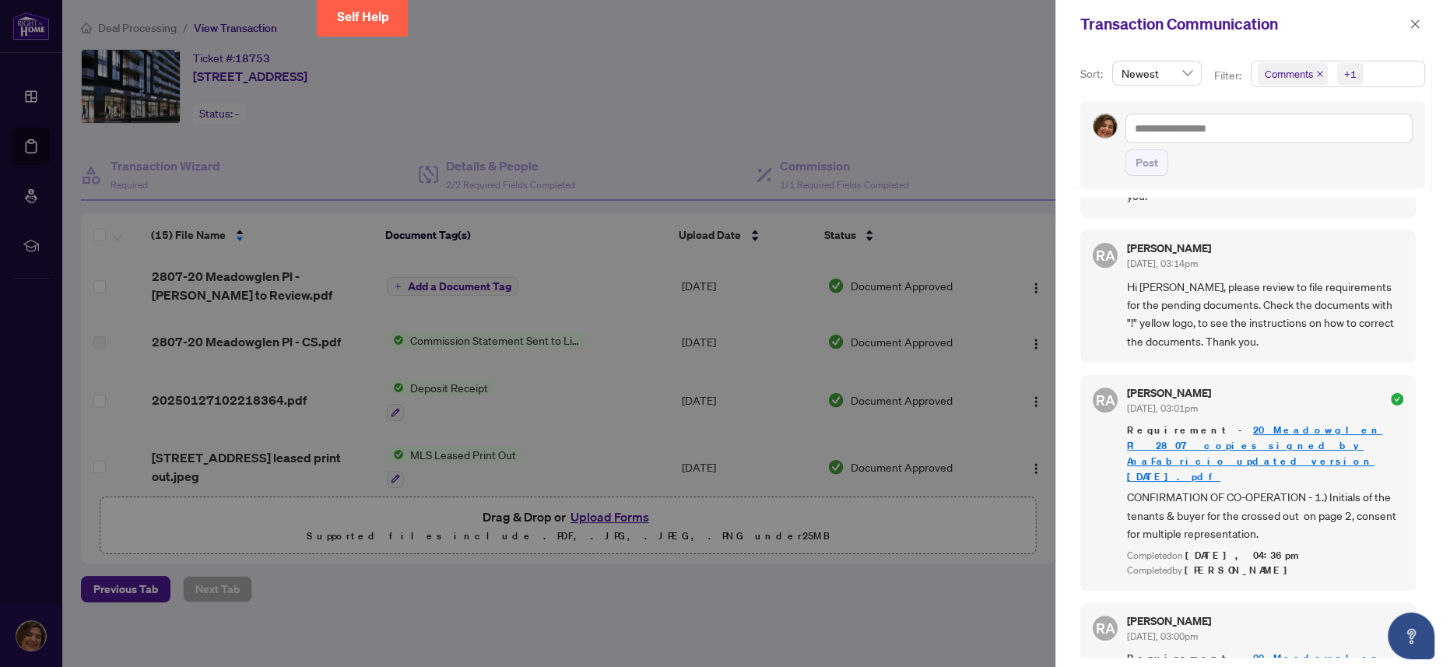
scroll to position [623, 0]
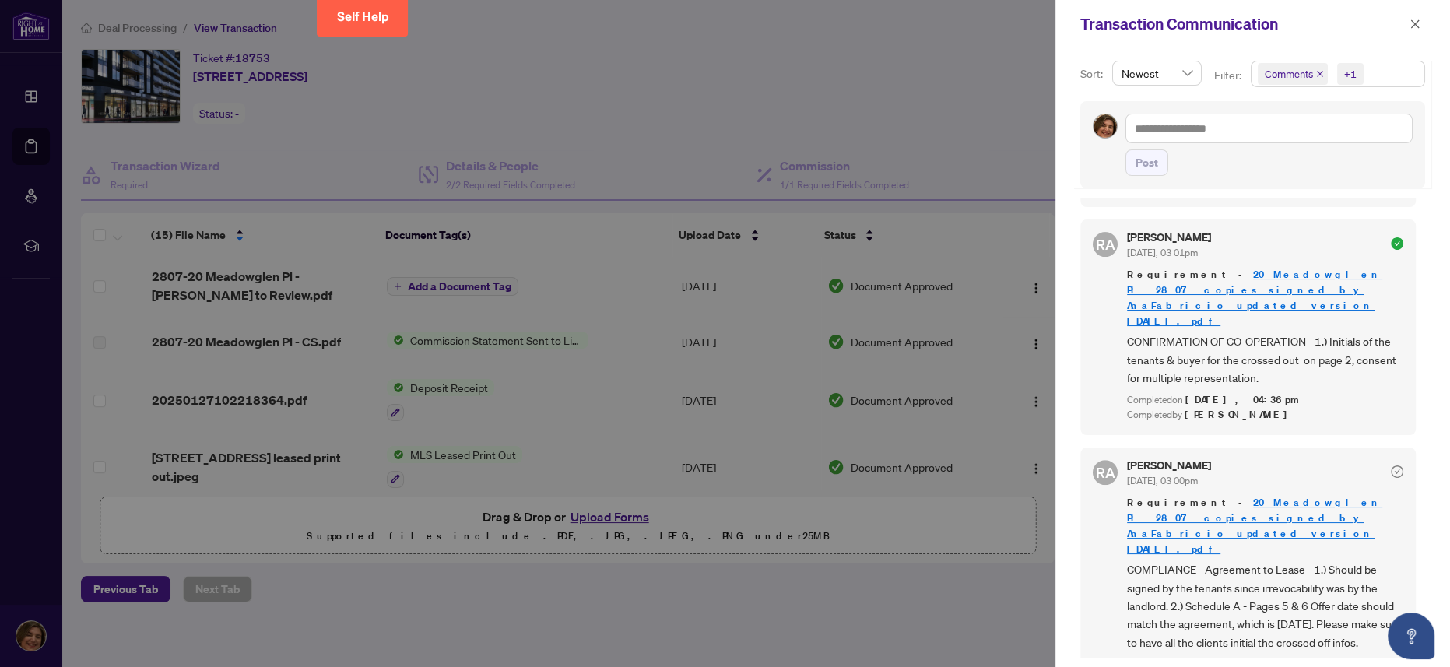
drag, startPoint x: 1028, startPoint y: 466, endPoint x: 1025, endPoint y: 426, distance: 39.9
click at [724, 332] on div at bounding box center [725, 333] width 1450 height 667
click at [724, 10] on div "Transaction Communication" at bounding box center [1253, 24] width 395 height 48
click at [724, 23] on icon "close" at bounding box center [1415, 24] width 11 height 11
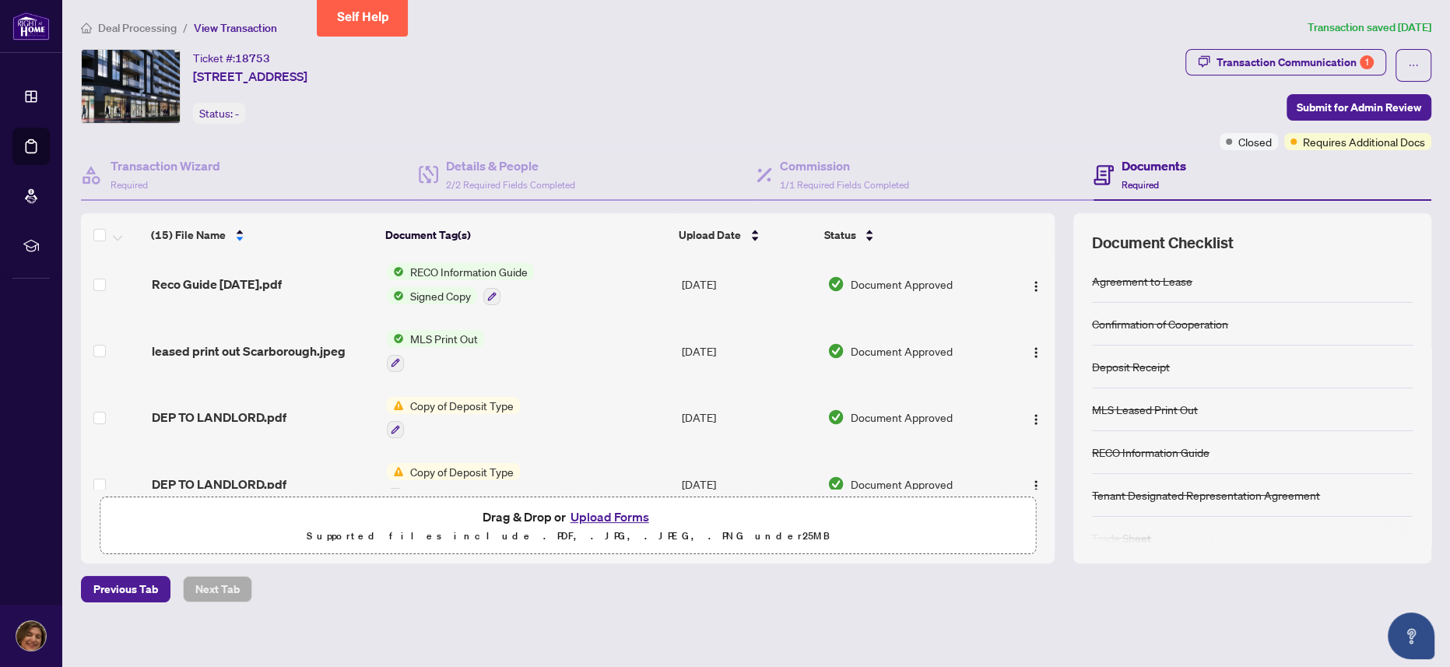
scroll to position [0, 0]
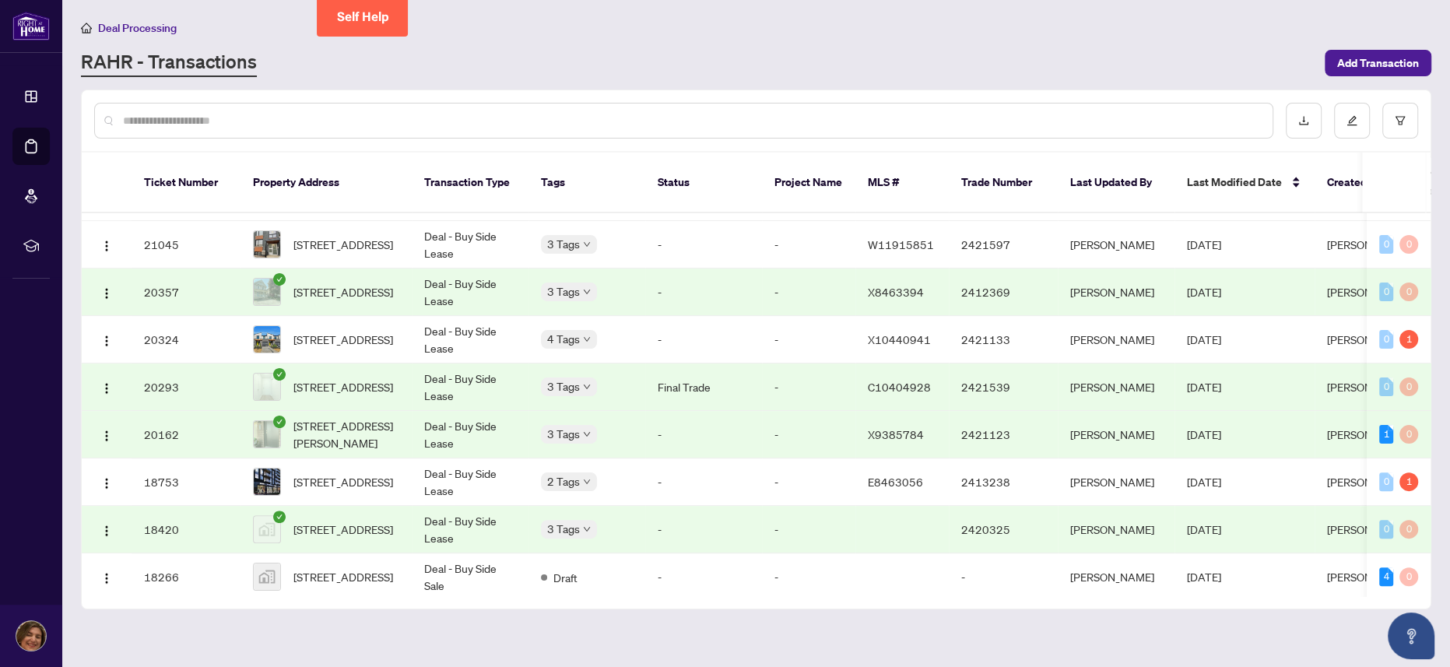
scroll to position [475, 0]
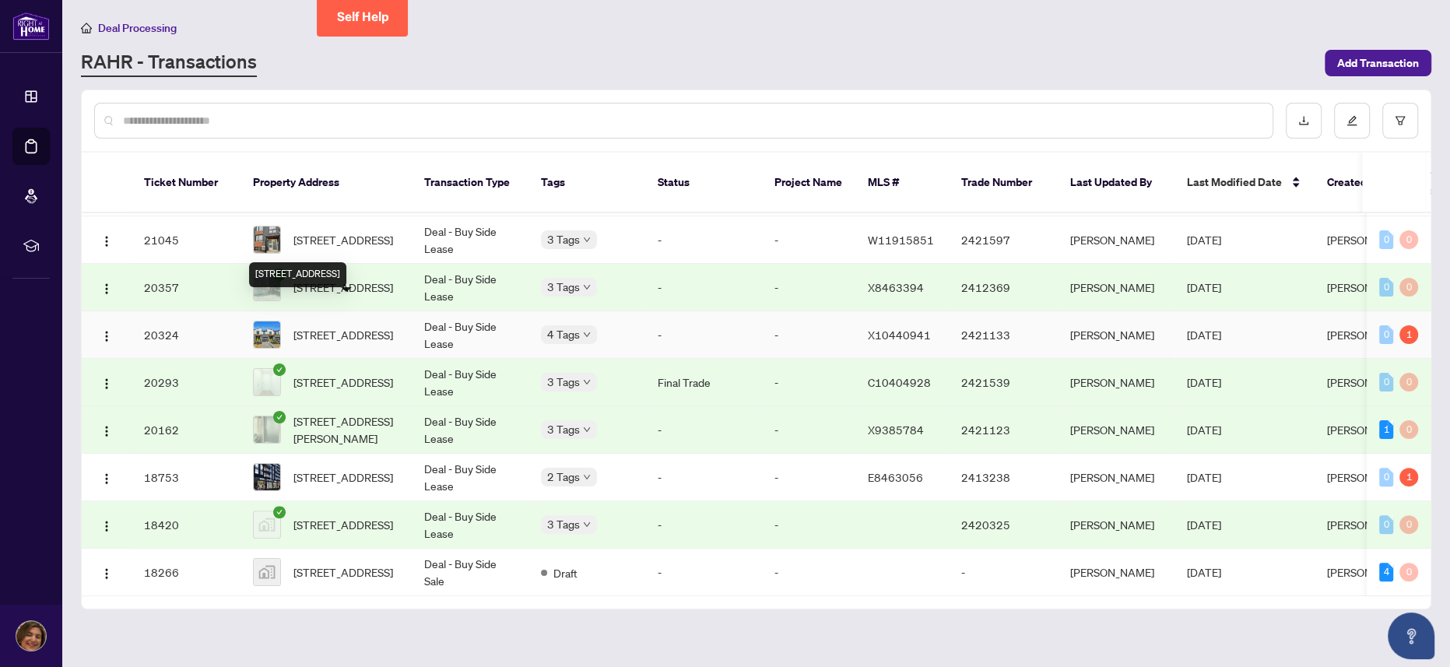
click at [346, 326] on span "[STREET_ADDRESS]" at bounding box center [344, 334] width 100 height 17
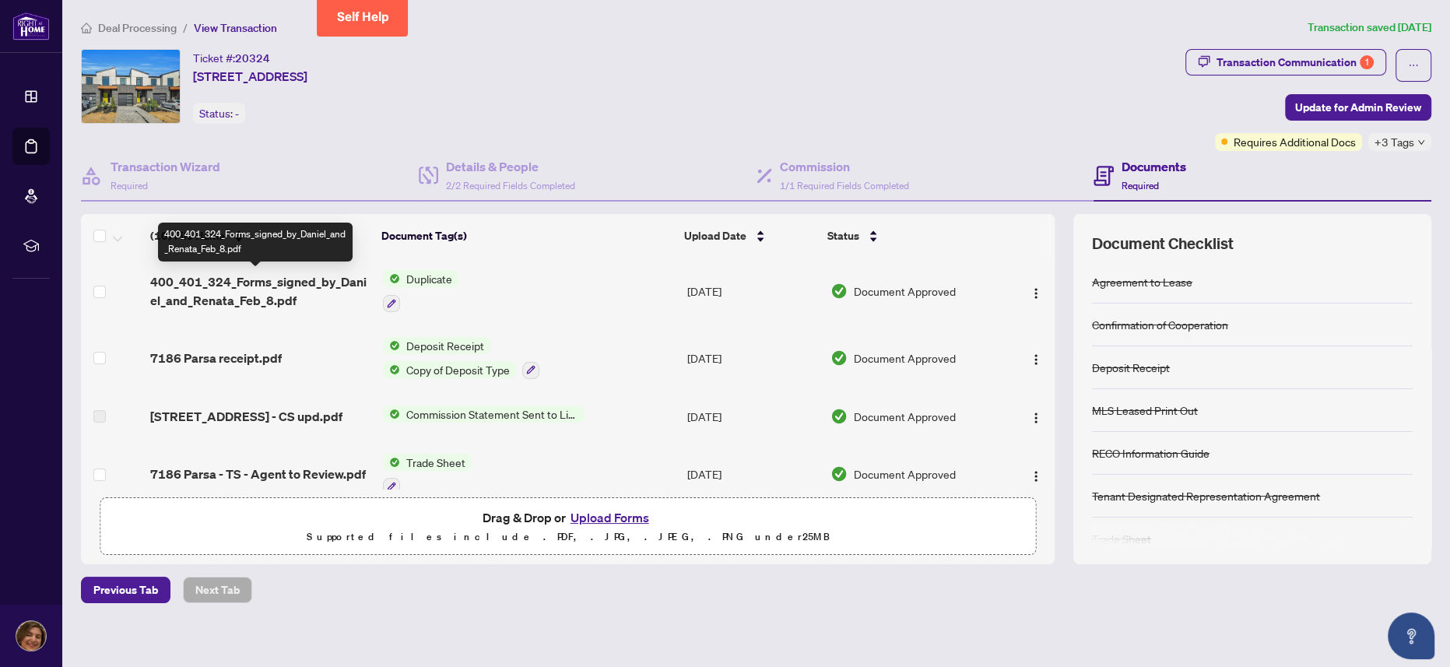
click at [294, 280] on span "400_401_324_Forms_signed_by_Daniel_and_Renata_Feb_8.pdf" at bounding box center [260, 290] width 220 height 37
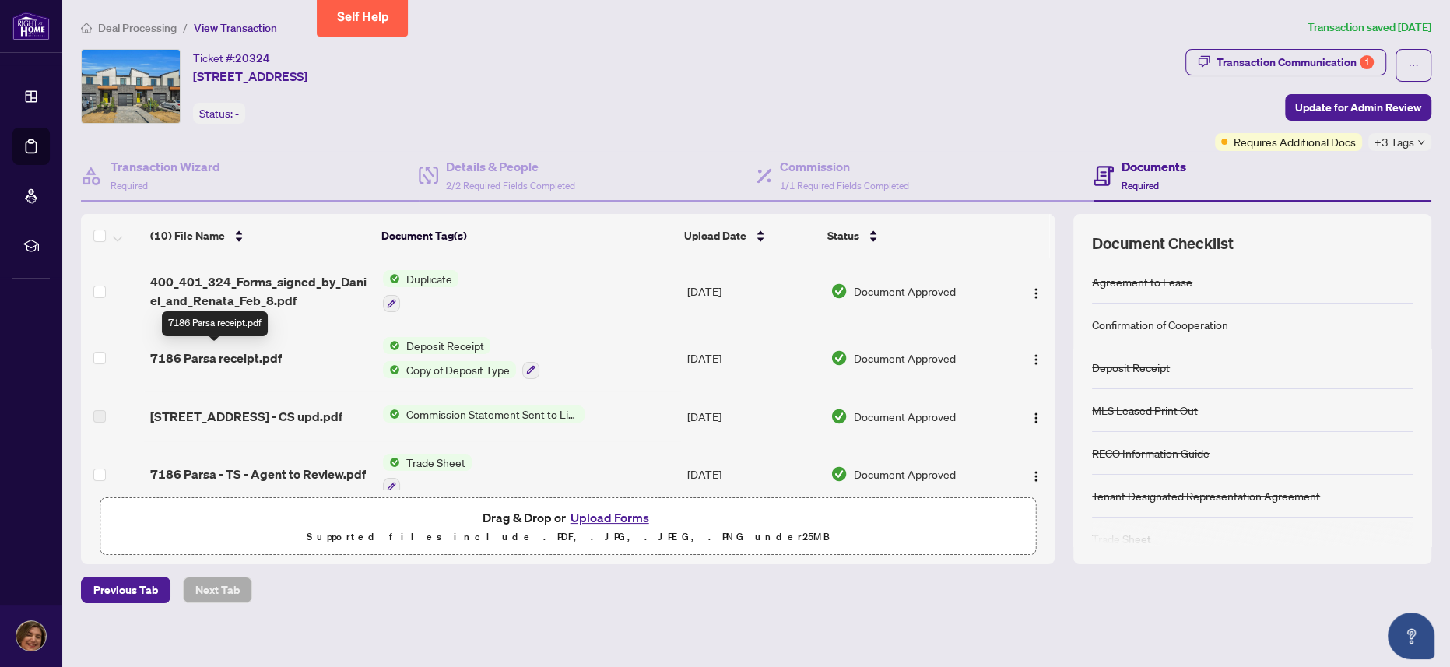
click at [263, 332] on span "7186 Parsa receipt.pdf" at bounding box center [216, 358] width 132 height 19
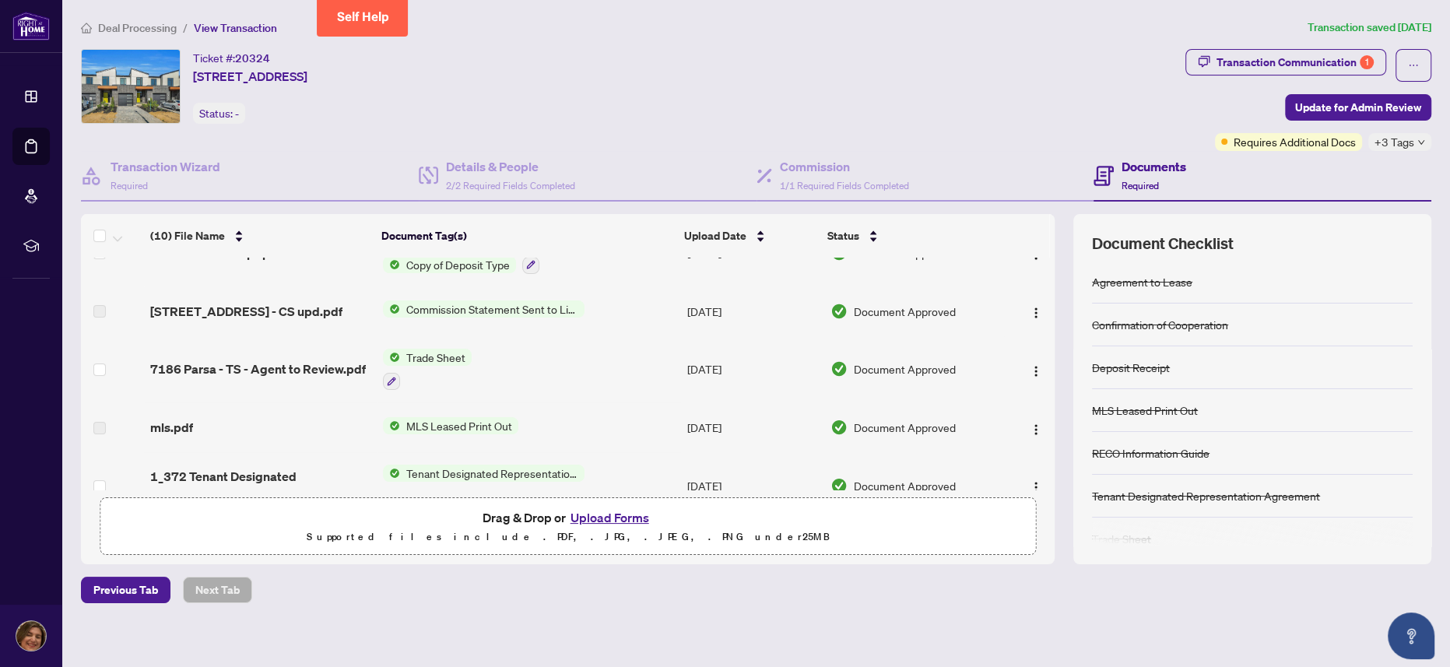
scroll to position [156, 0]
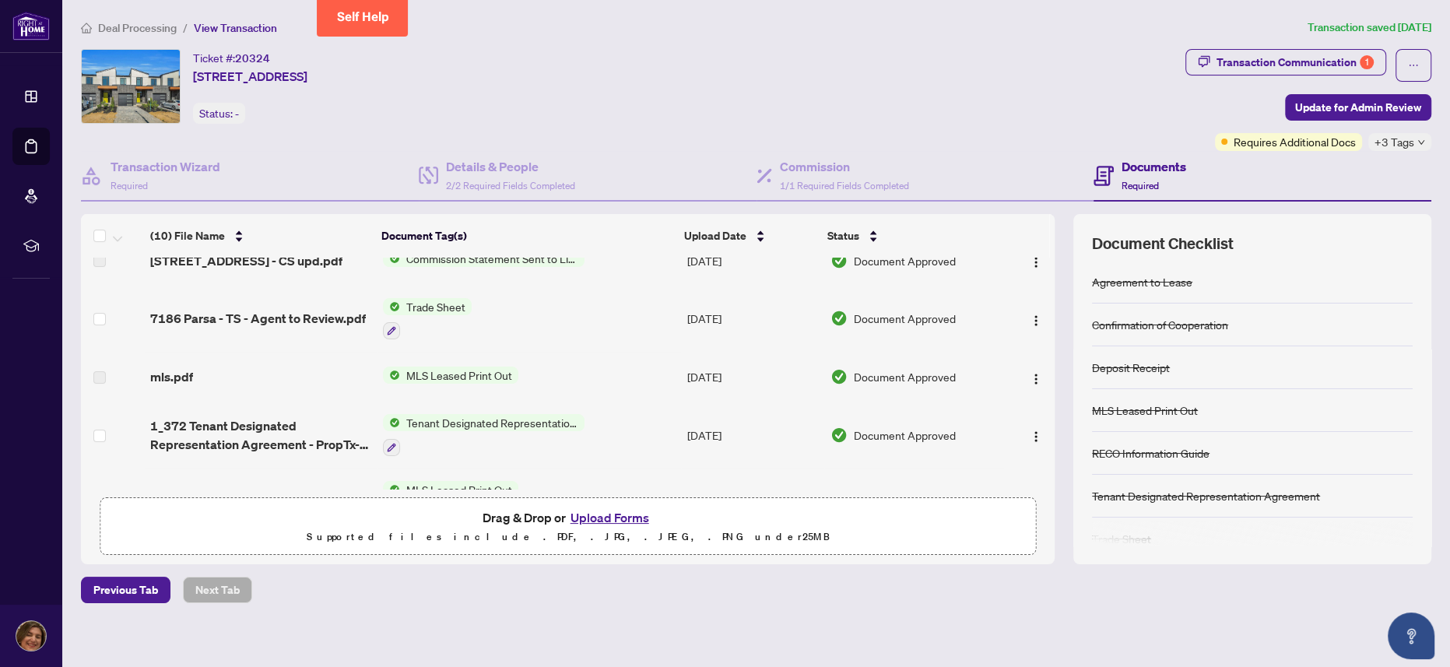
click at [430, 303] on span "Trade Sheet" at bounding box center [436, 306] width 72 height 17
click at [385, 301] on img at bounding box center [391, 306] width 17 height 17
click at [202, 309] on span "7186 Parsa - TS - Agent to Review.pdf" at bounding box center [258, 318] width 216 height 19
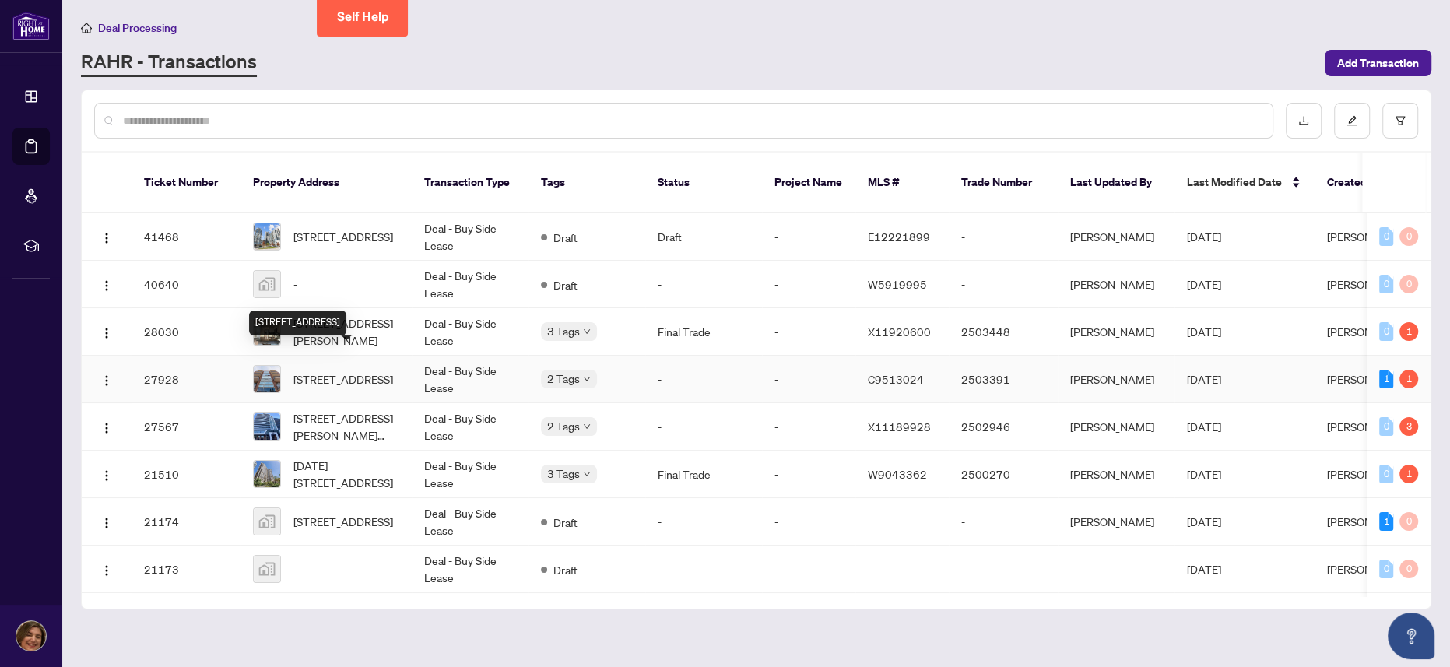
click at [372, 332] on span "[STREET_ADDRESS]" at bounding box center [344, 379] width 100 height 17
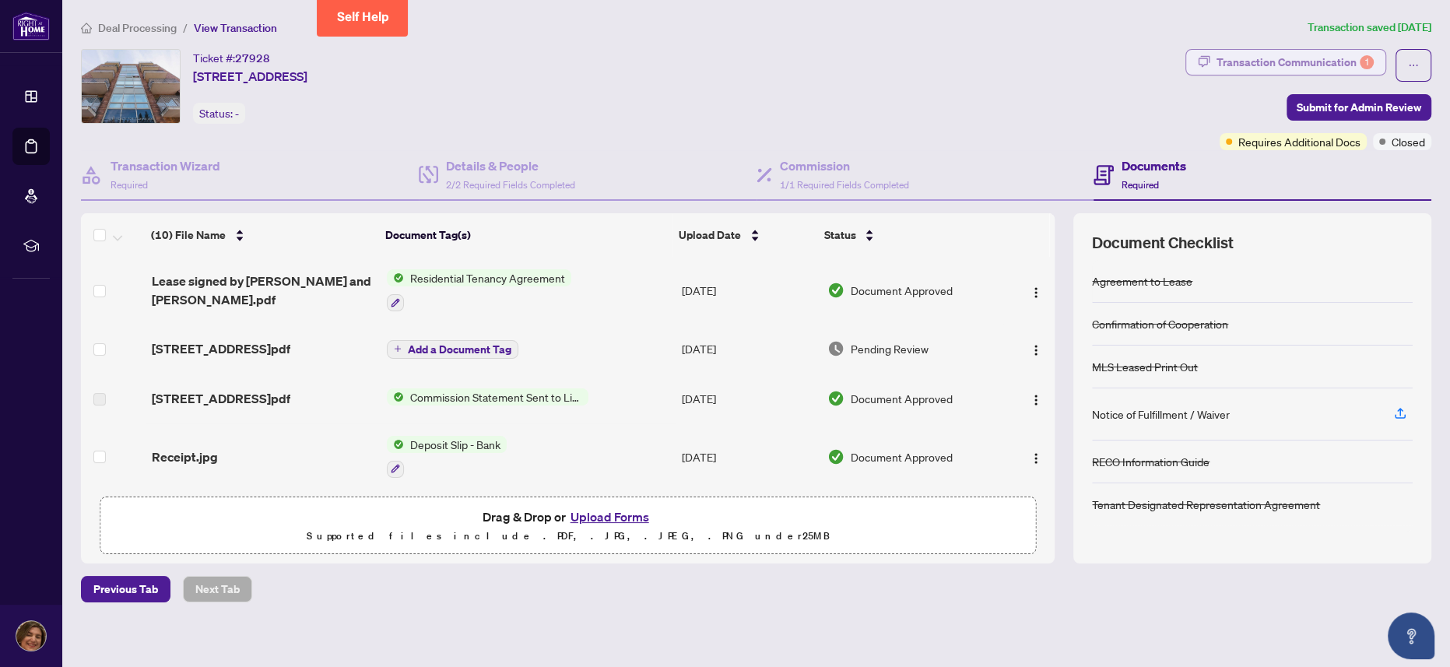
click at [724, 62] on div "1" at bounding box center [1367, 62] width 14 height 14
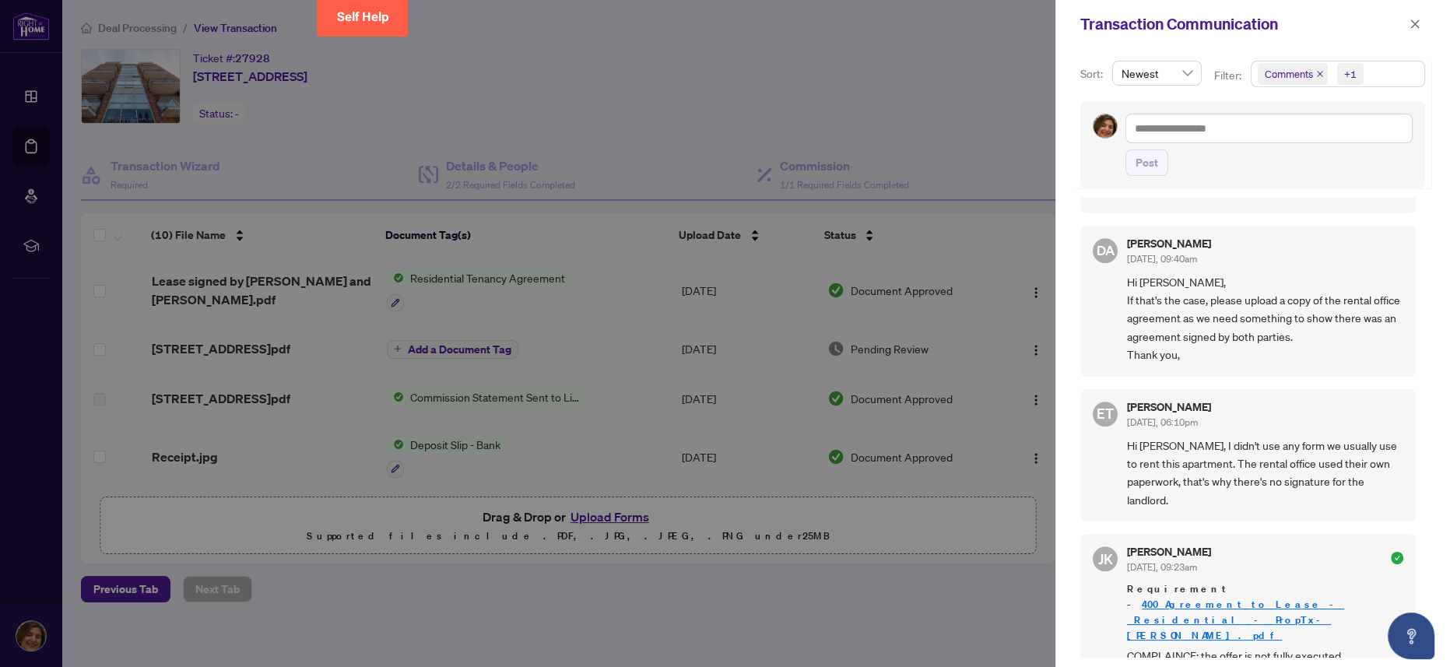
scroll to position [1246, 0]
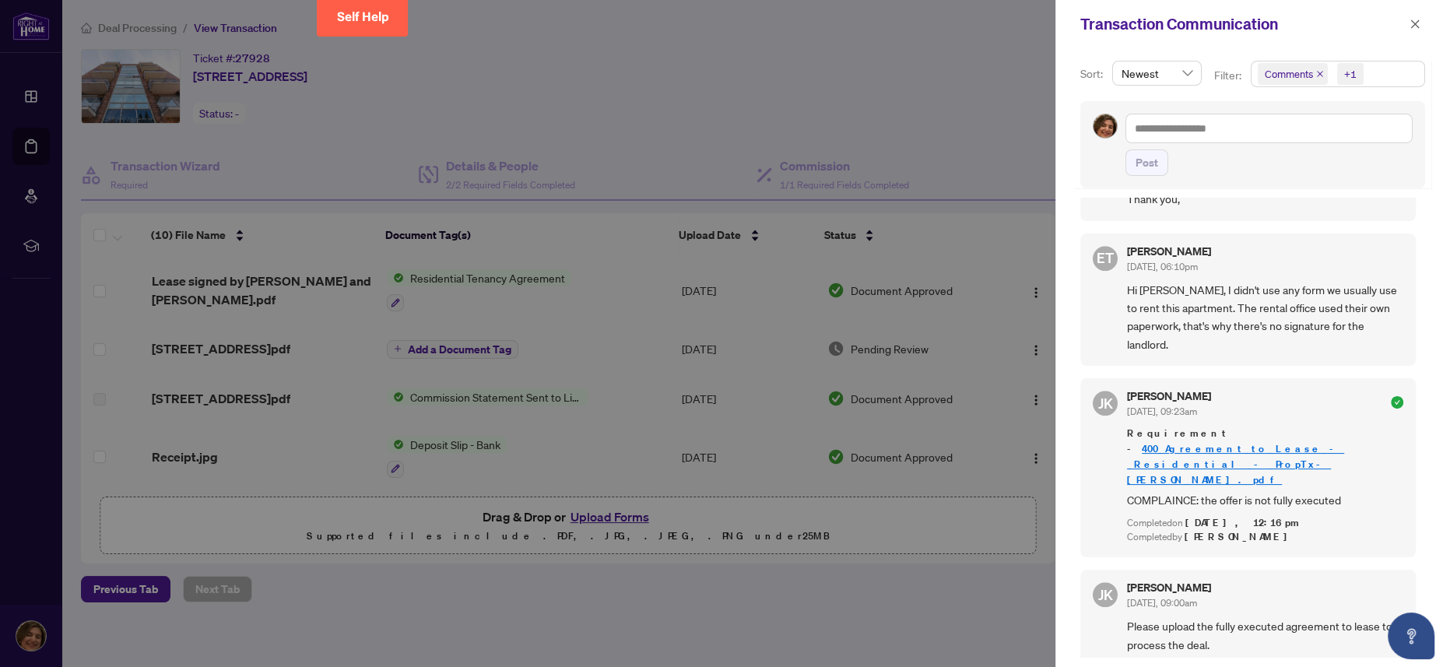
click at [724, 332] on link "400_Agreement_to_Lease_-_Residential_-_PropTx-[PERSON_NAME].pdf" at bounding box center [1235, 464] width 217 height 44
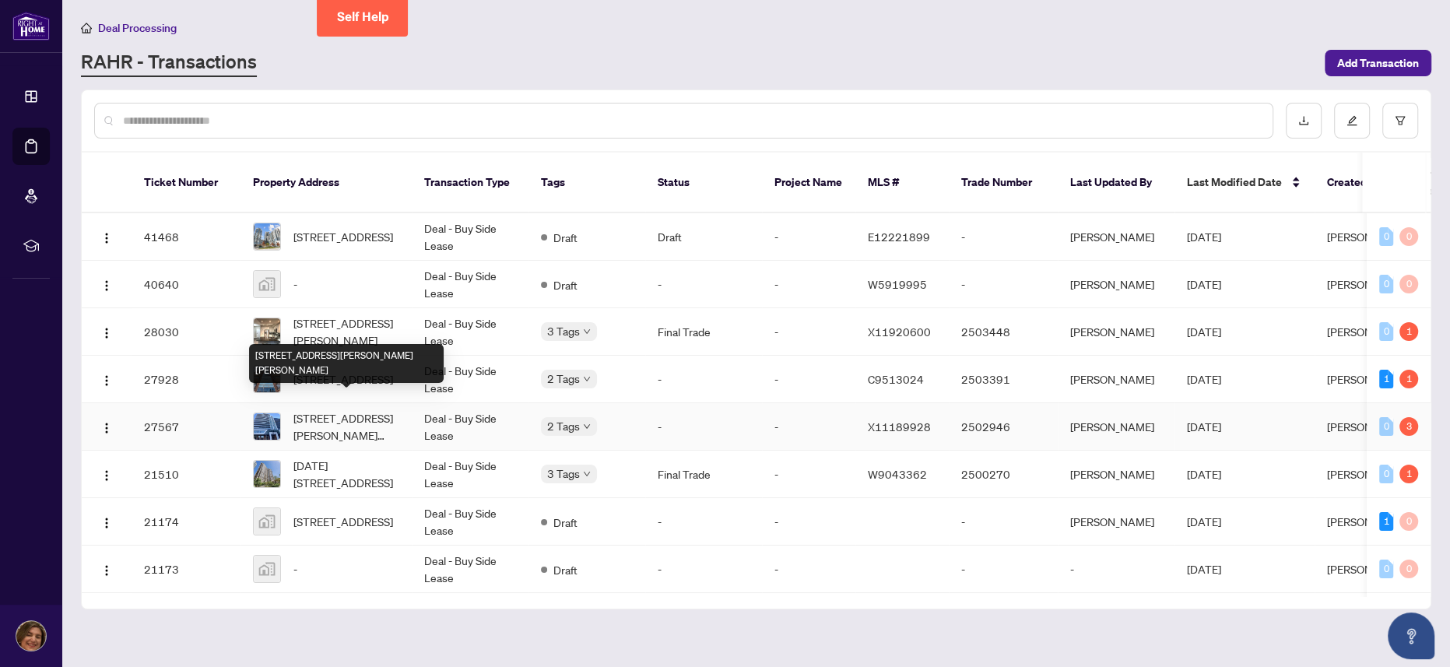
click at [348, 332] on span "[STREET_ADDRESS][PERSON_NAME][PERSON_NAME]" at bounding box center [347, 427] width 106 height 34
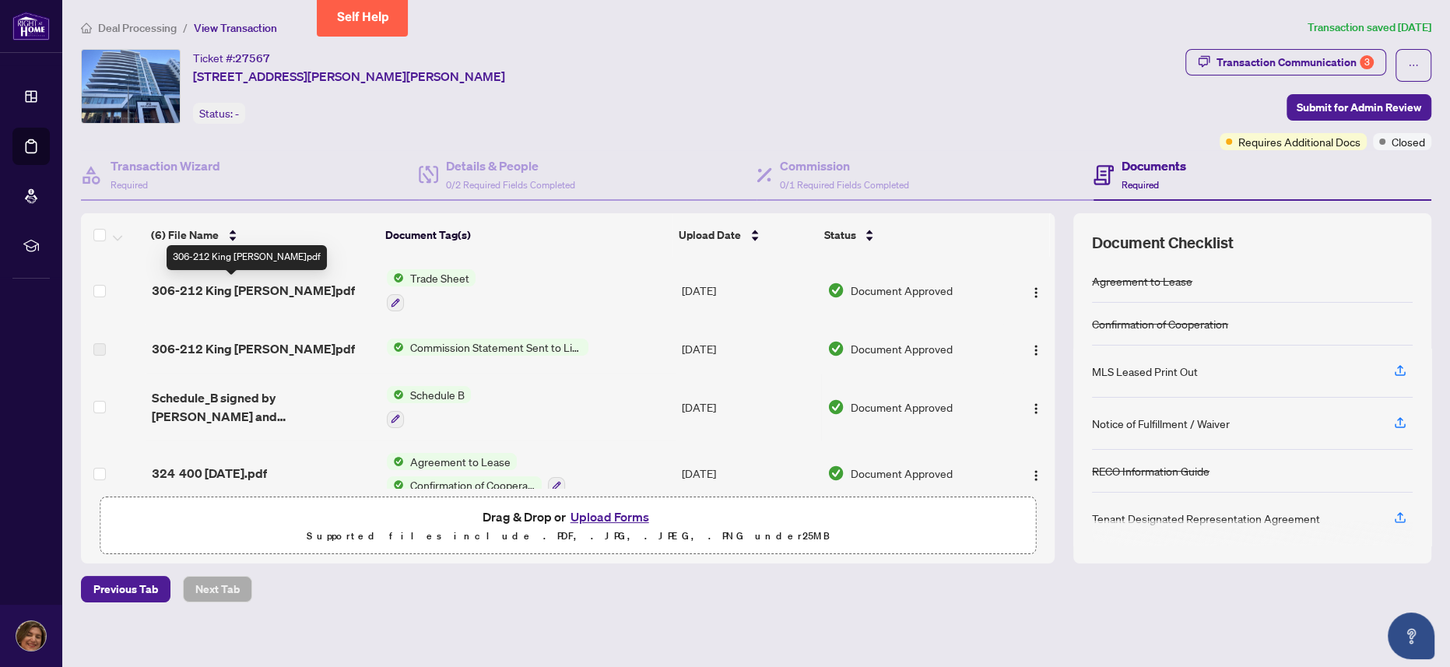
click at [247, 291] on span "306-212 King [PERSON_NAME]pdf" at bounding box center [253, 290] width 203 height 19
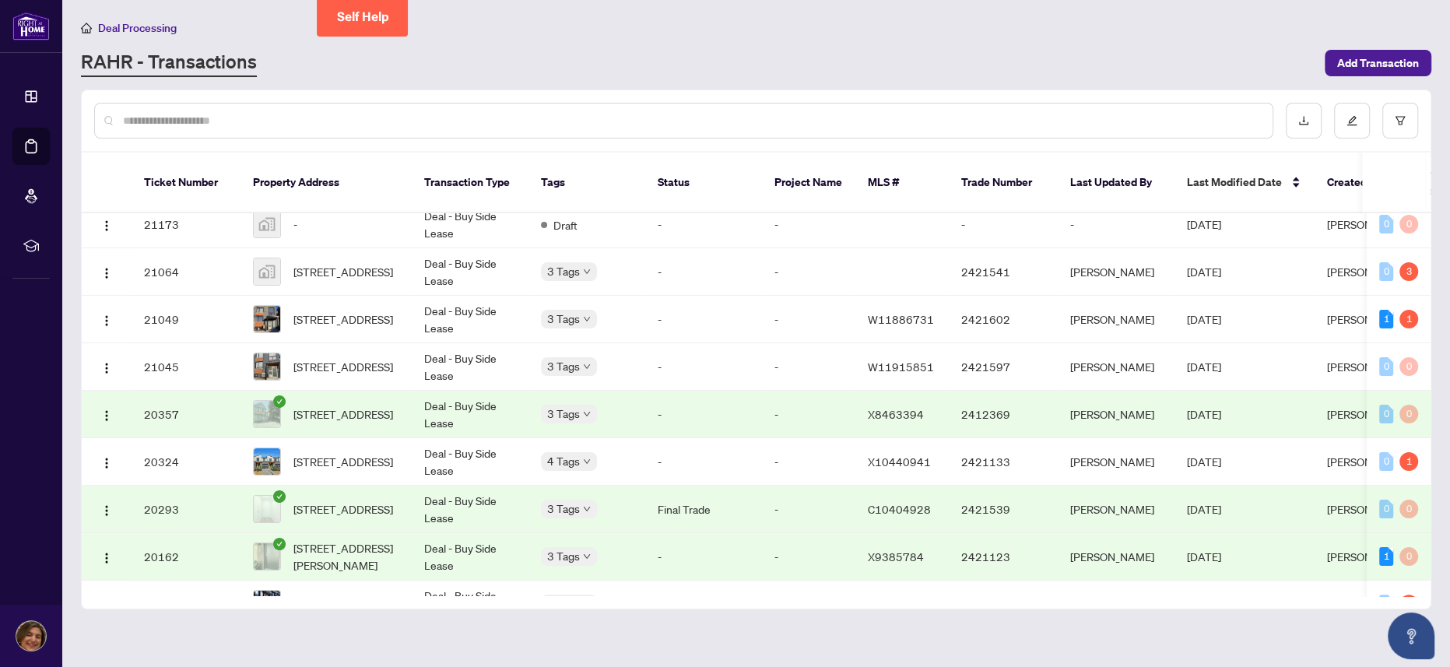
scroll to position [320, 0]
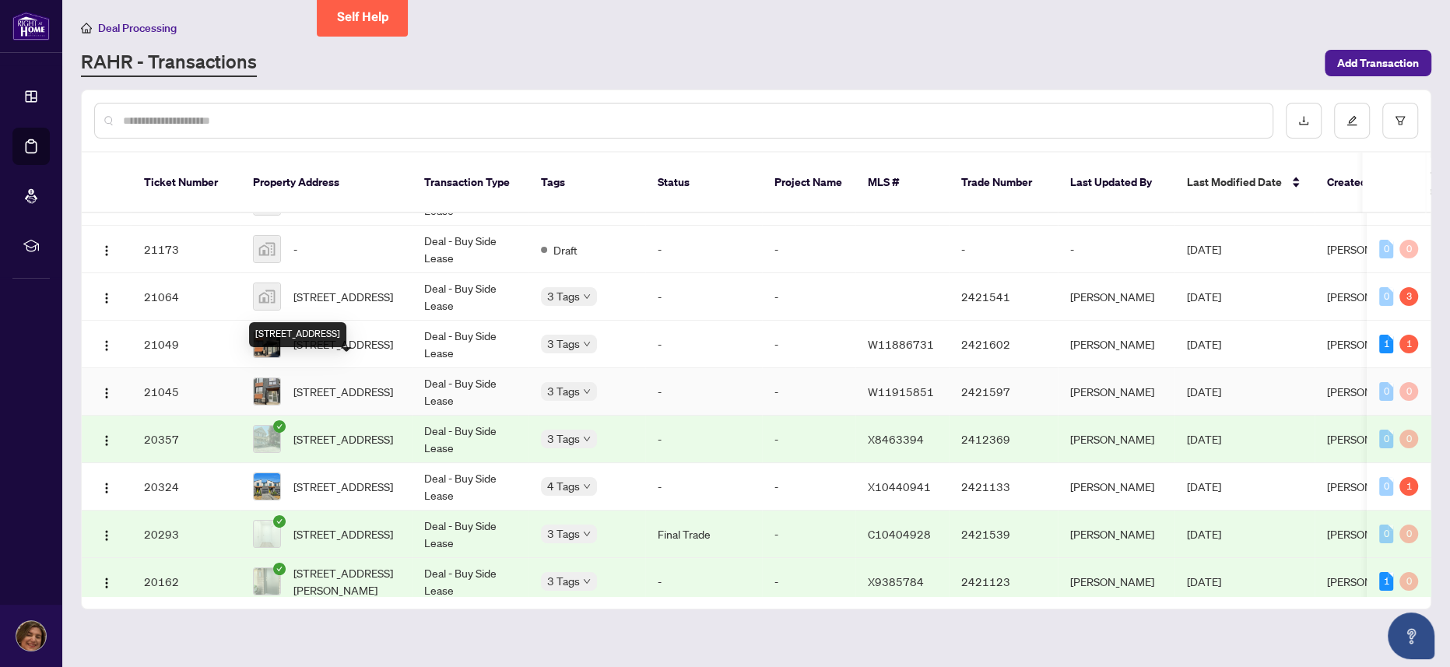
click at [352, 332] on span "[STREET_ADDRESS]" at bounding box center [344, 391] width 100 height 17
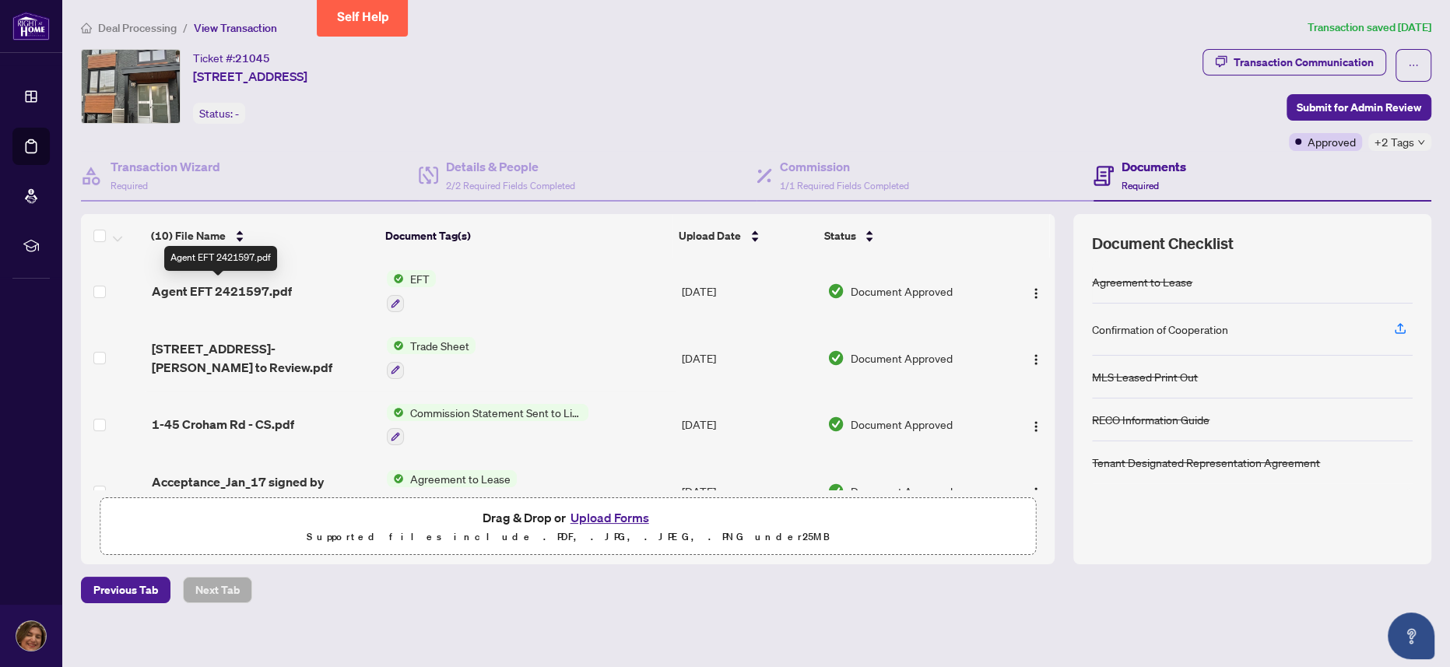
click at [249, 294] on span "Agent EFT 2421597.pdf" at bounding box center [222, 291] width 140 height 19
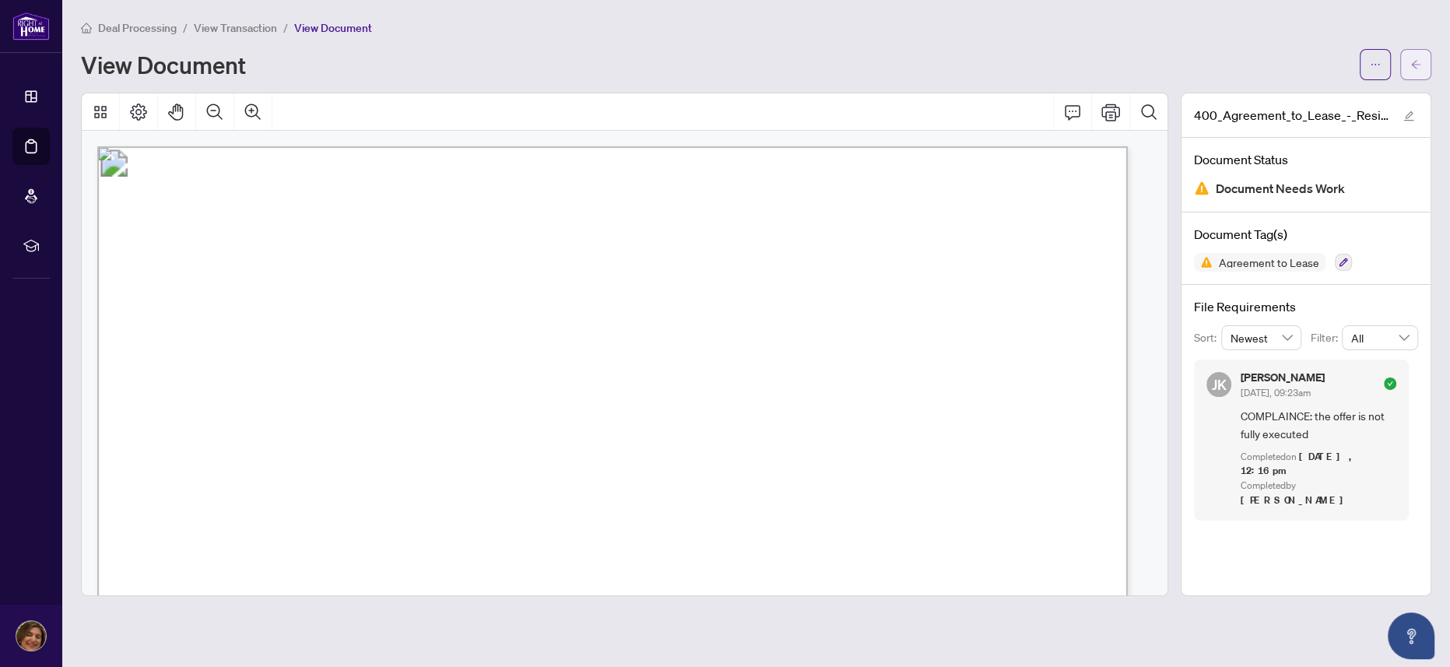
click at [1422, 58] on button "button" at bounding box center [1416, 64] width 31 height 31
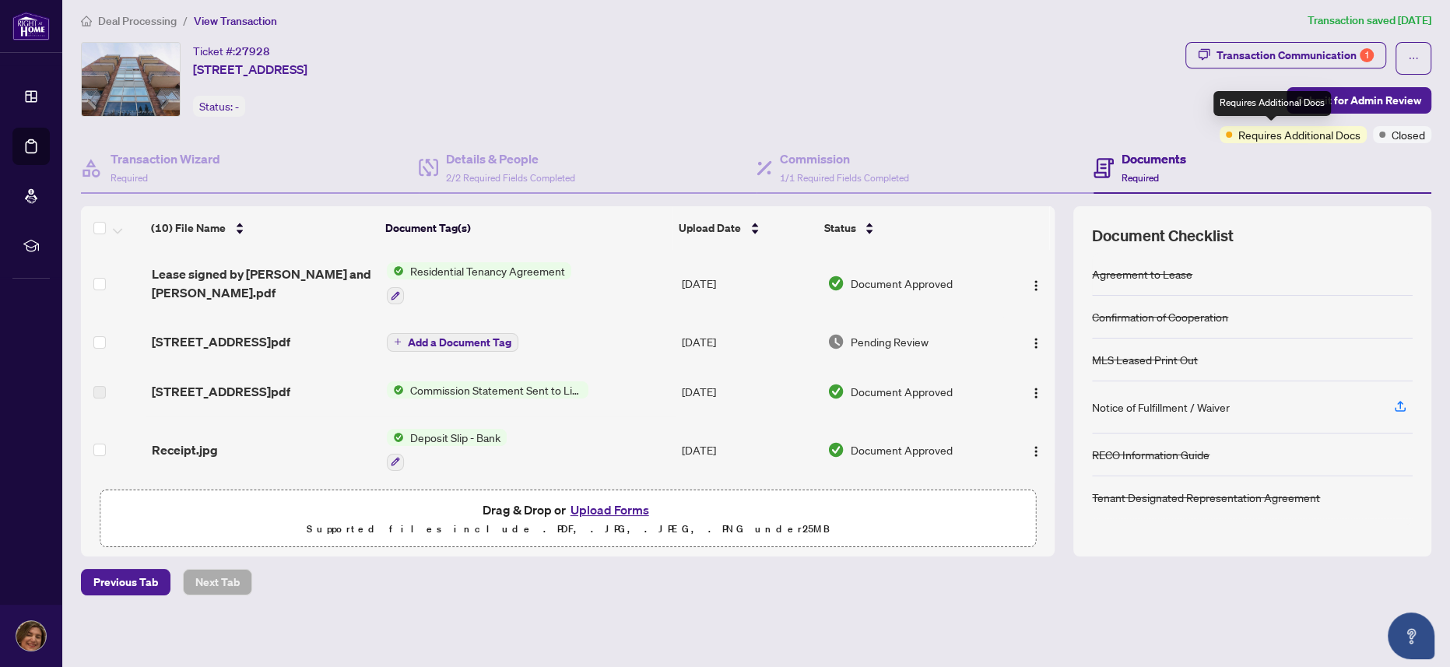
click at [1266, 139] on span "Requires Additional Docs" at bounding box center [1300, 134] width 122 height 17
click at [1239, 131] on span "Requires Additional Docs" at bounding box center [1300, 134] width 122 height 17
click at [1285, 54] on div "Transaction Communication 1" at bounding box center [1295, 55] width 157 height 25
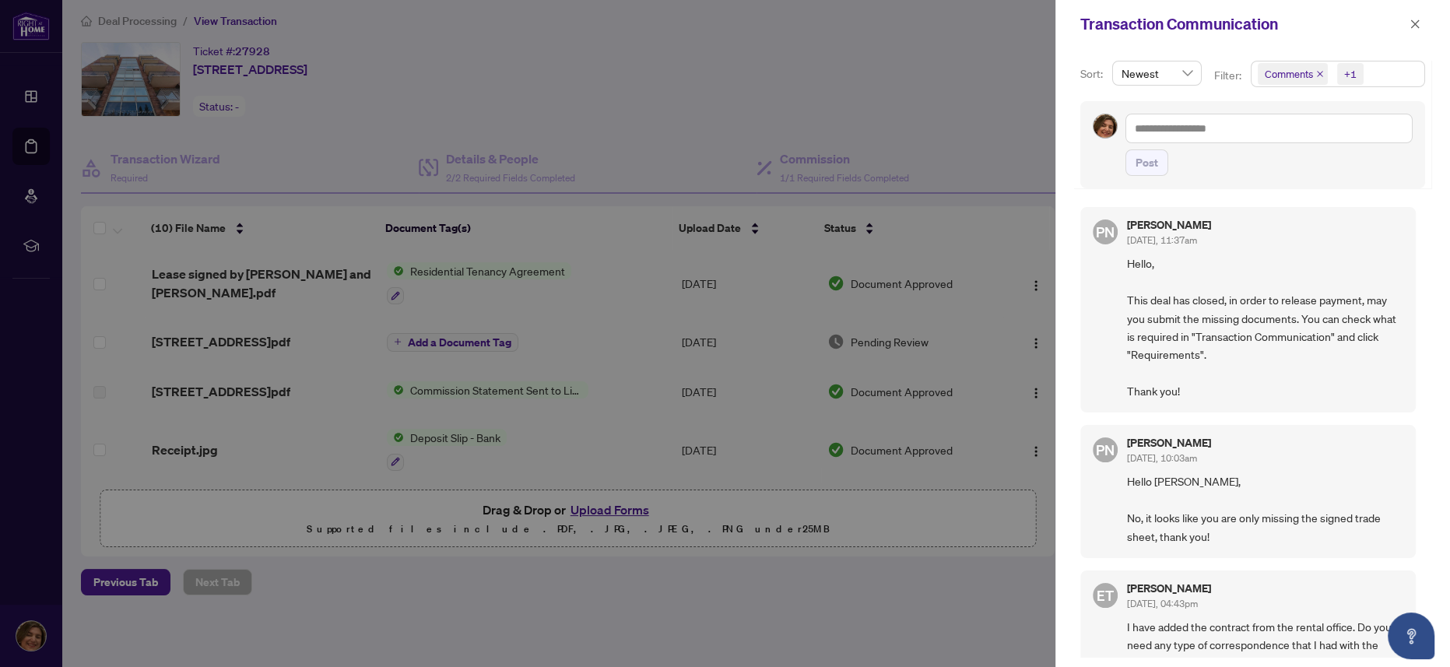
drag, startPoint x: 1031, startPoint y: 264, endPoint x: 1061, endPoint y: 457, distance: 195.5
click at [1050, 462] on div at bounding box center [725, 333] width 1450 height 667
click at [1420, 24] on icon "close" at bounding box center [1415, 24] width 11 height 11
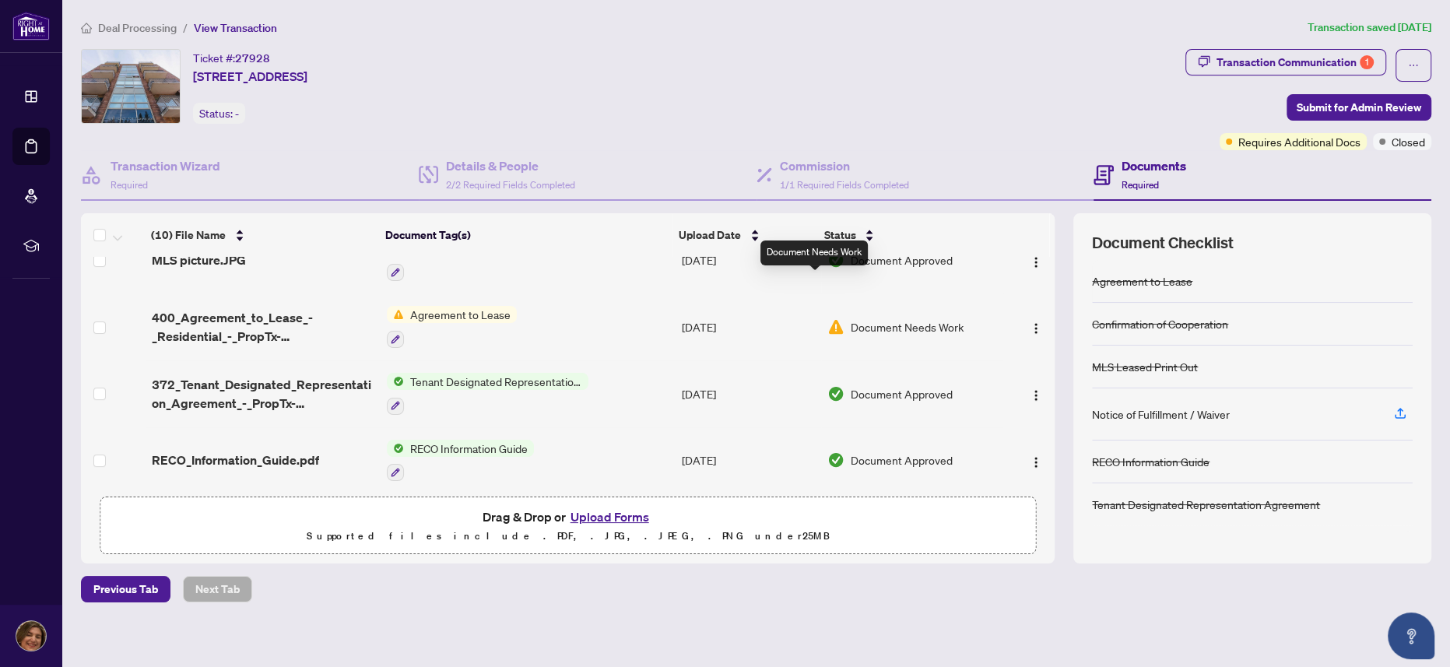
scroll to position [311, 0]
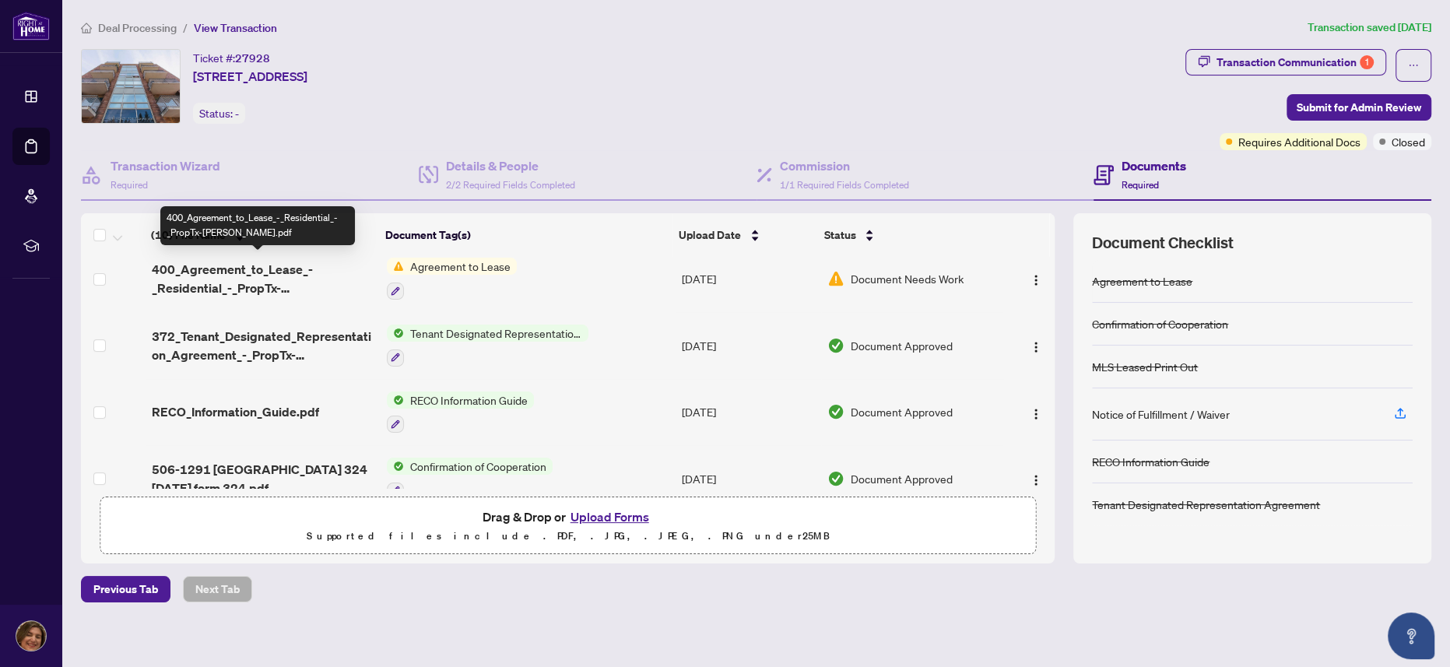
click at [209, 266] on span "400_Agreement_to_Lease_-_Residential_-_PropTx-[PERSON_NAME].pdf" at bounding box center [263, 278] width 223 height 37
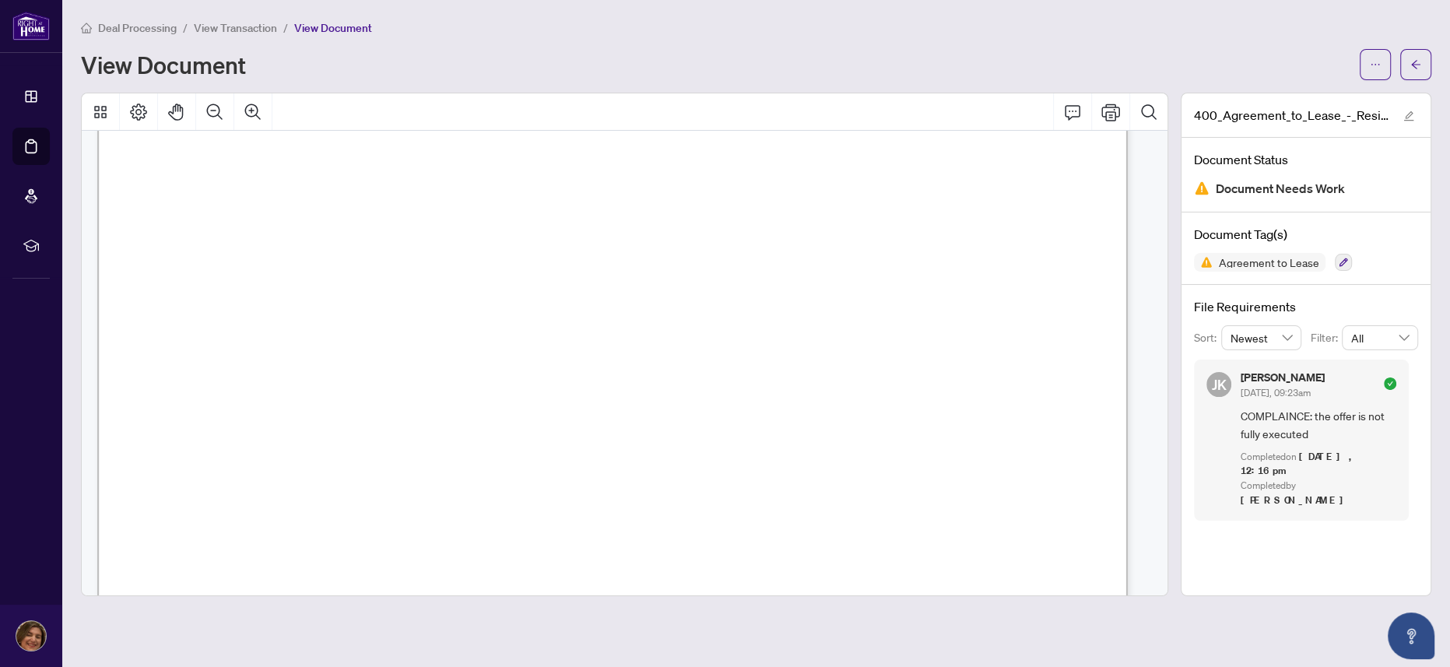
scroll to position [7762, 0]
